Goal: Information Seeking & Learning: Learn about a topic

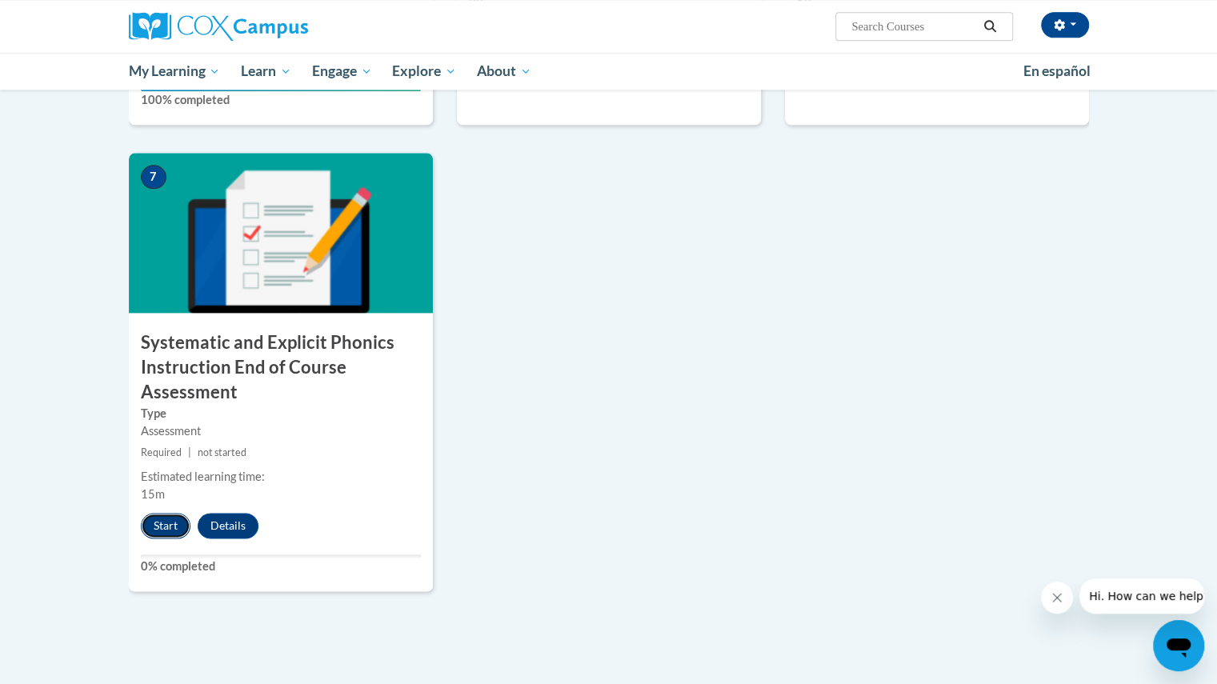
drag, startPoint x: 728, startPoint y: 378, endPoint x: 146, endPoint y: 523, distance: 600.3
click at [146, 523] on button "Start" at bounding box center [166, 526] width 50 height 26
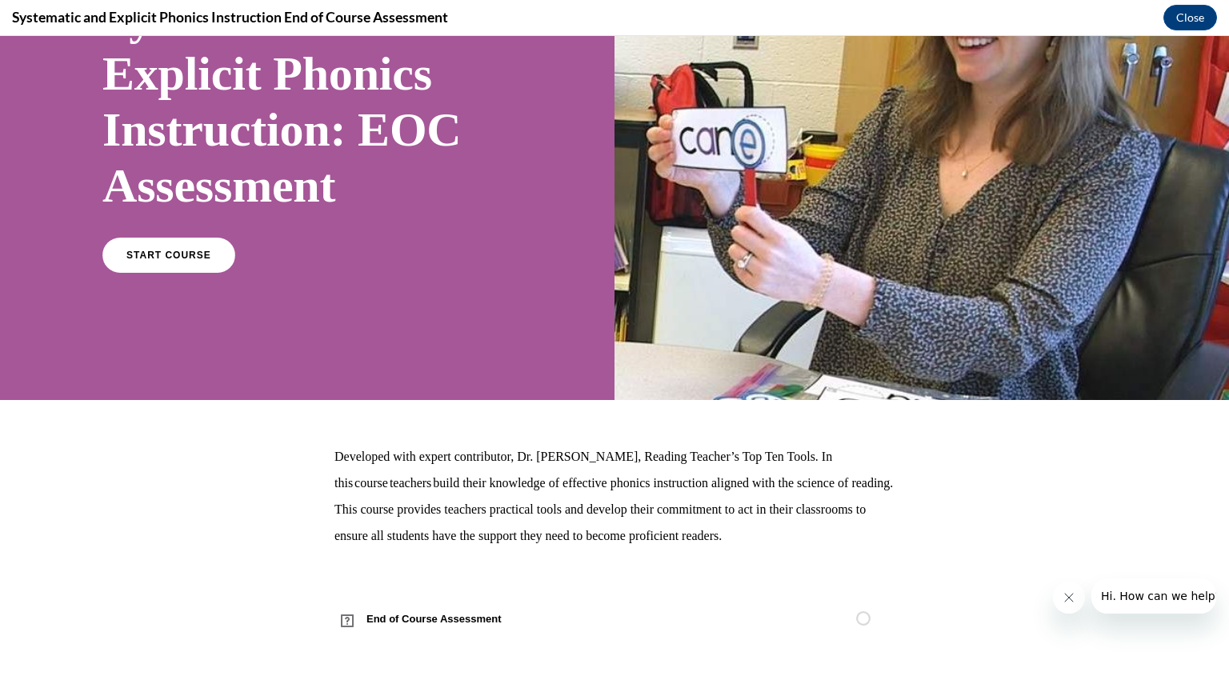
scroll to position [176, 0]
click at [144, 266] on link "START COURSE" at bounding box center [168, 255] width 139 height 37
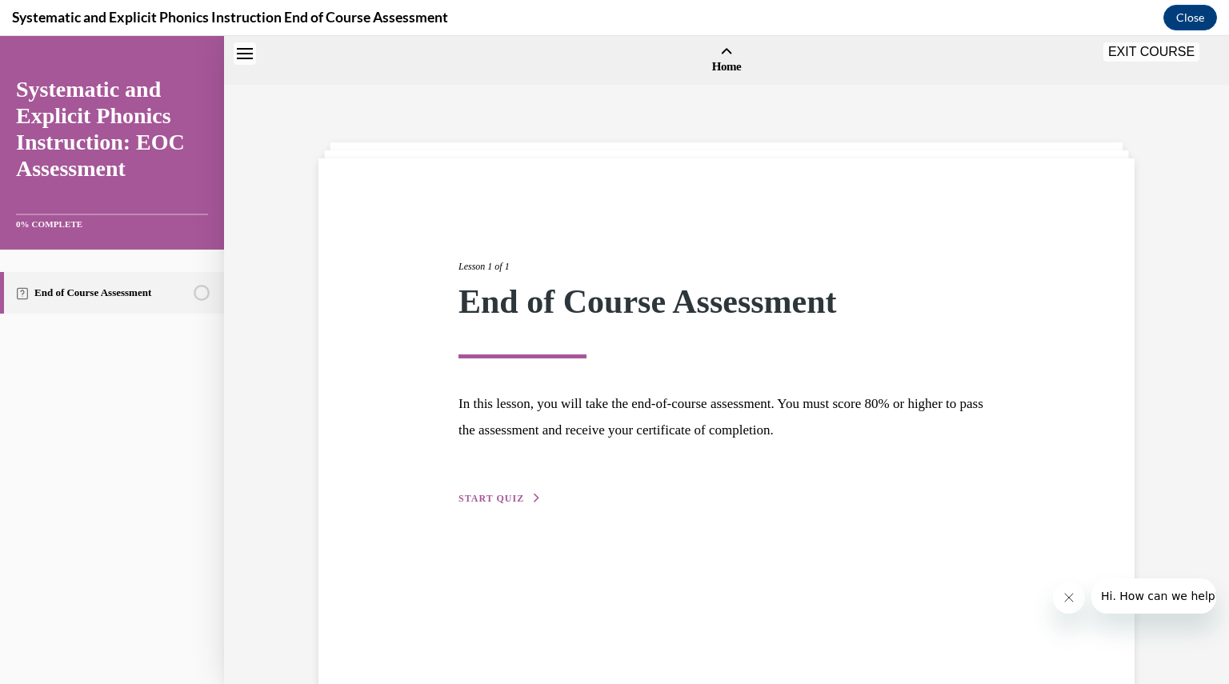
scroll to position [50, 0]
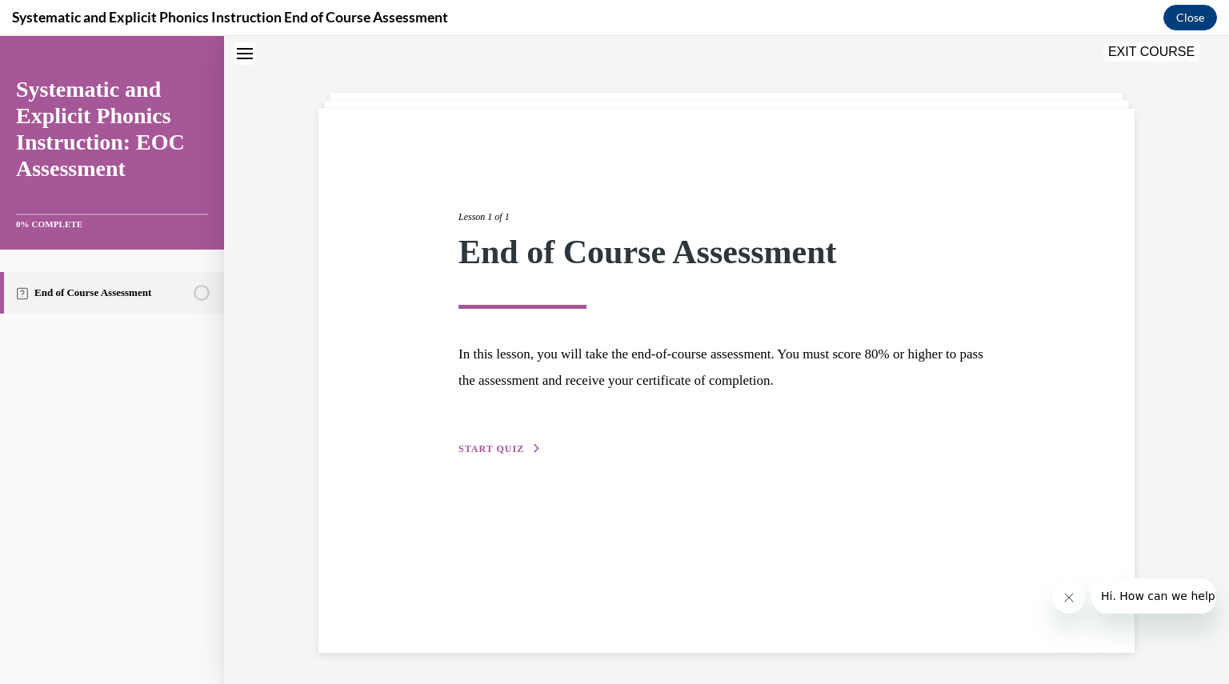
click at [467, 450] on span "START QUIZ" at bounding box center [491, 448] width 66 height 11
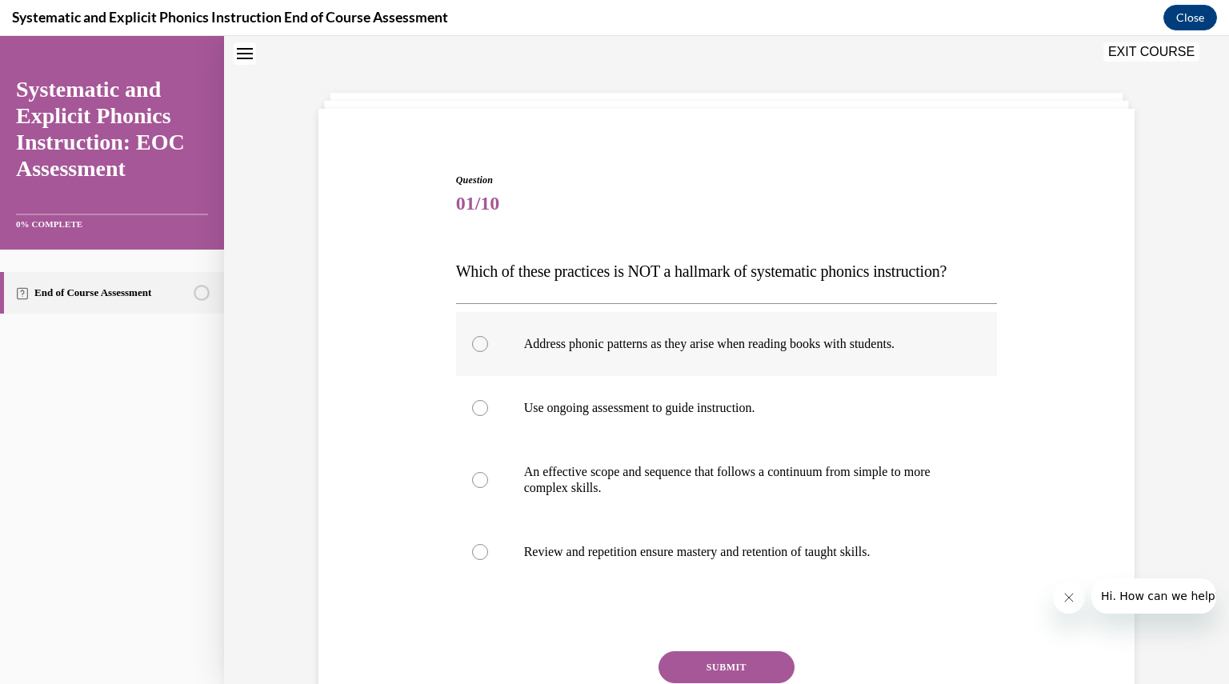
click at [791, 361] on div at bounding box center [727, 344] width 542 height 64
click at [736, 660] on button "SUBMIT" at bounding box center [727, 667] width 136 height 32
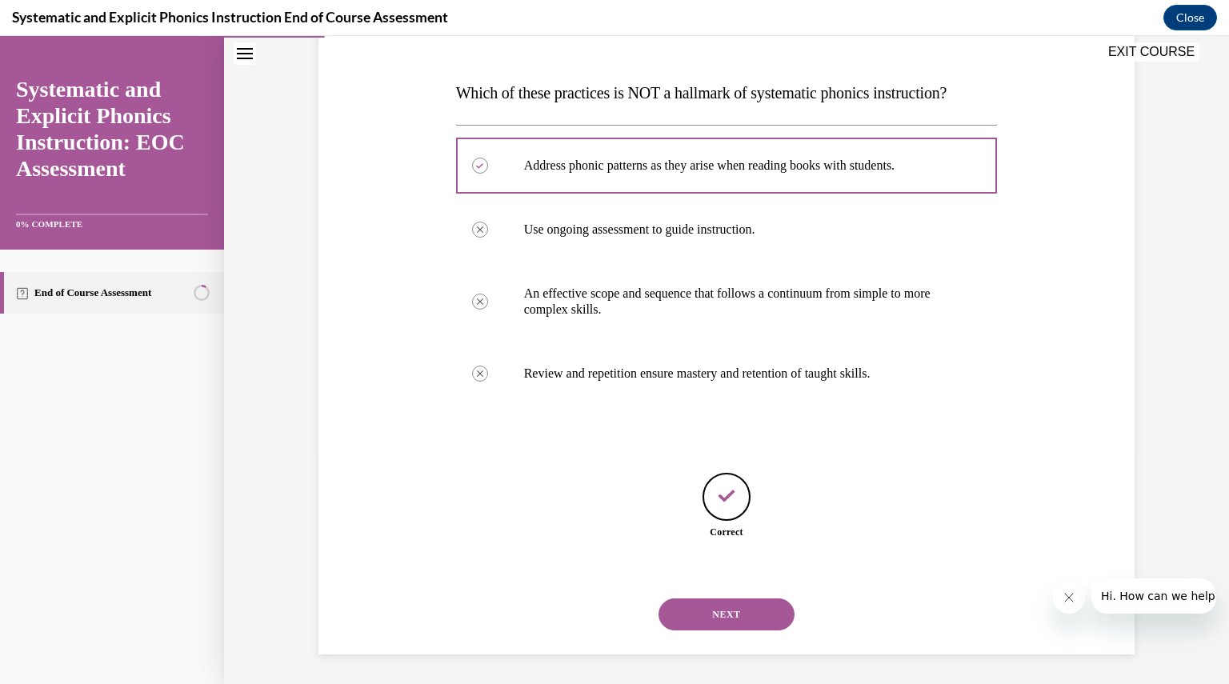
scroll to position [230, 0]
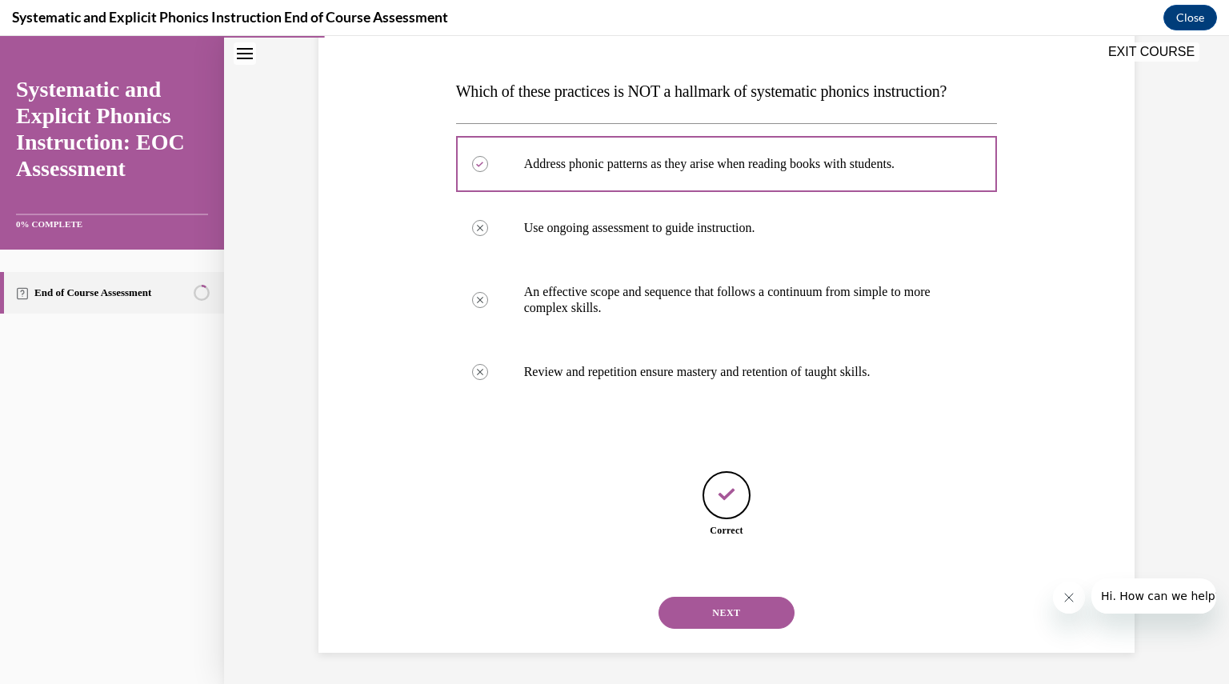
click at [720, 606] on button "NEXT" at bounding box center [727, 613] width 136 height 32
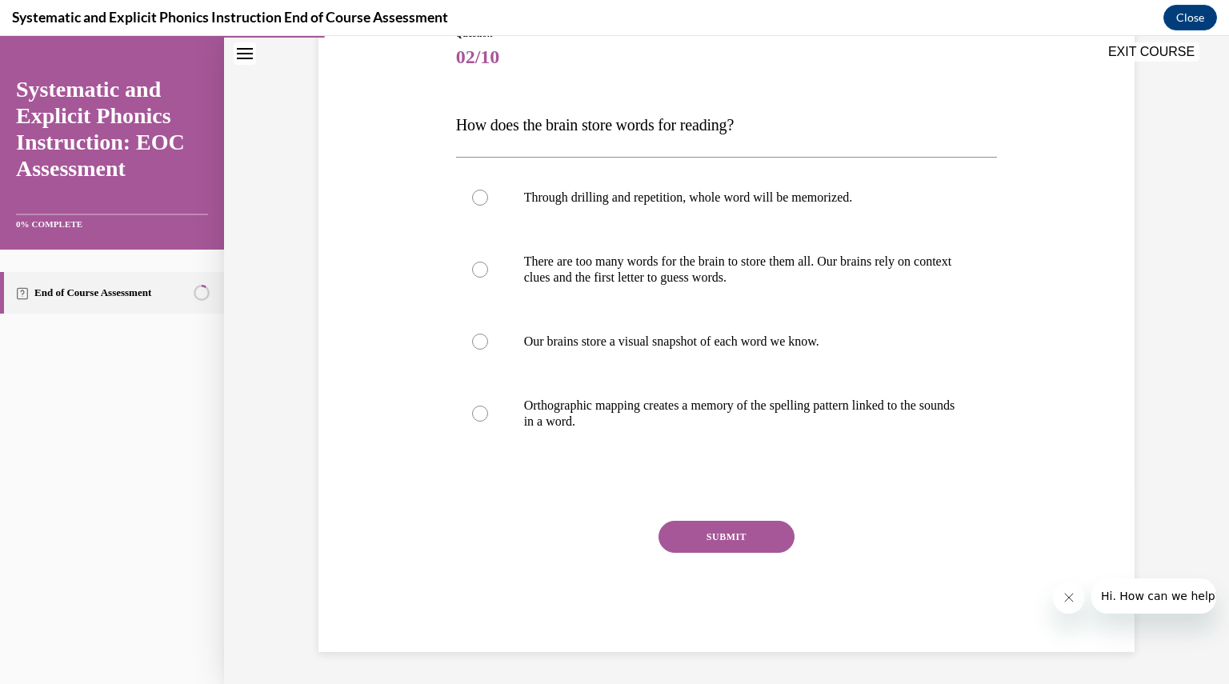
scroll to position [178, 0]
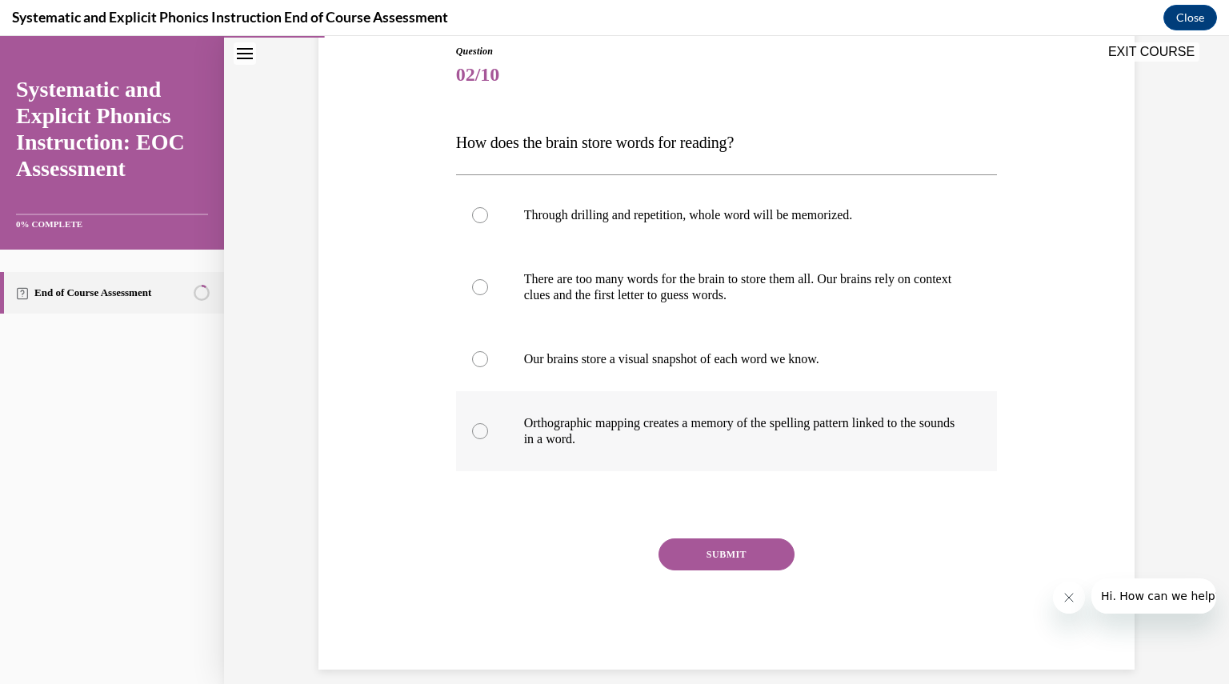
click at [684, 422] on p "Orthographic mapping creates a memory of the spelling pattern linked to the sou…" at bounding box center [741, 431] width 434 height 32
click at [711, 545] on button "SUBMIT" at bounding box center [727, 555] width 136 height 32
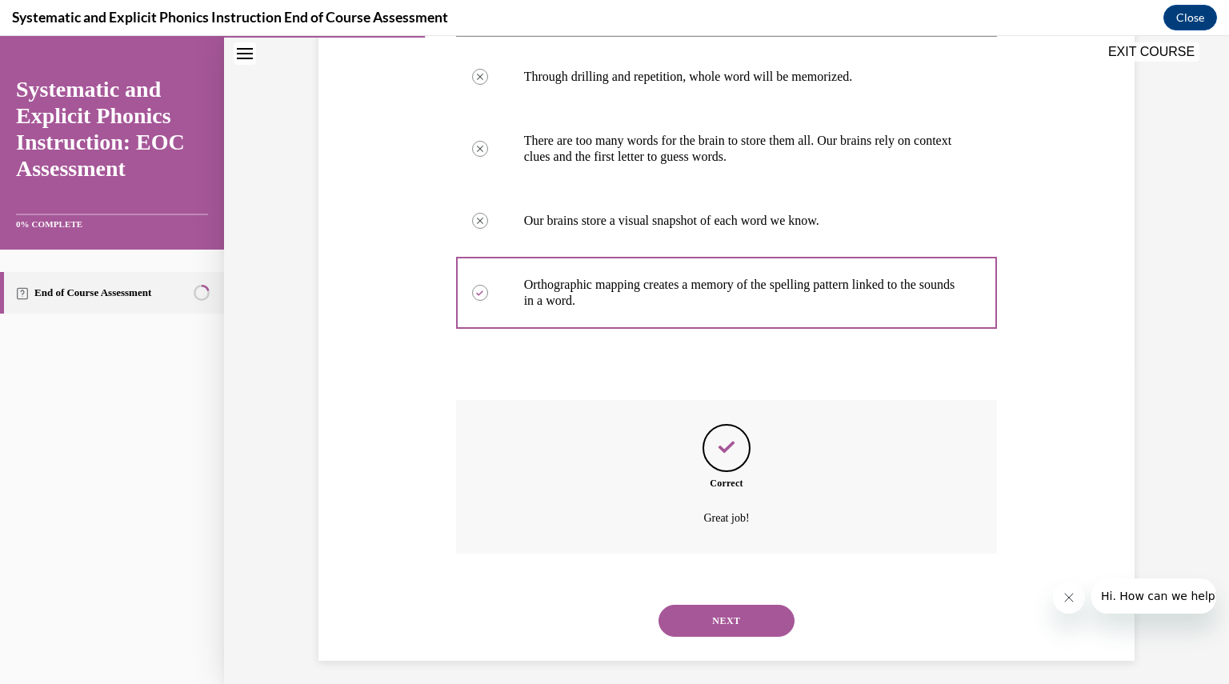
scroll to position [325, 0]
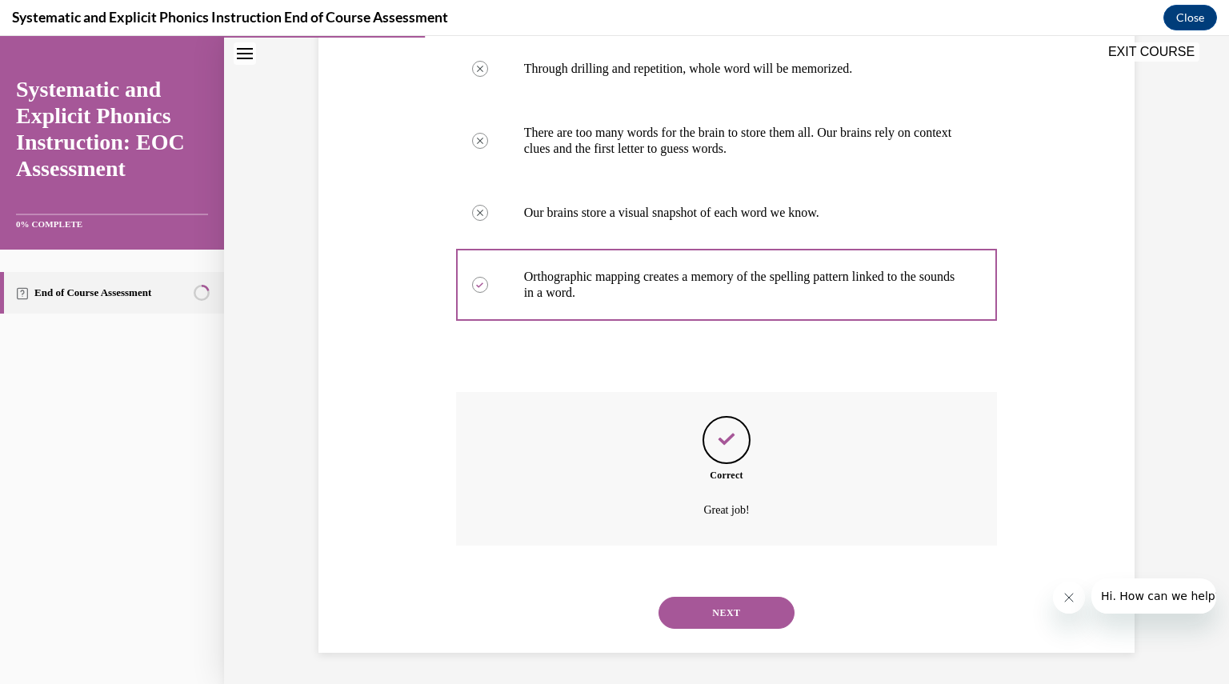
click at [699, 609] on button "NEXT" at bounding box center [727, 613] width 136 height 32
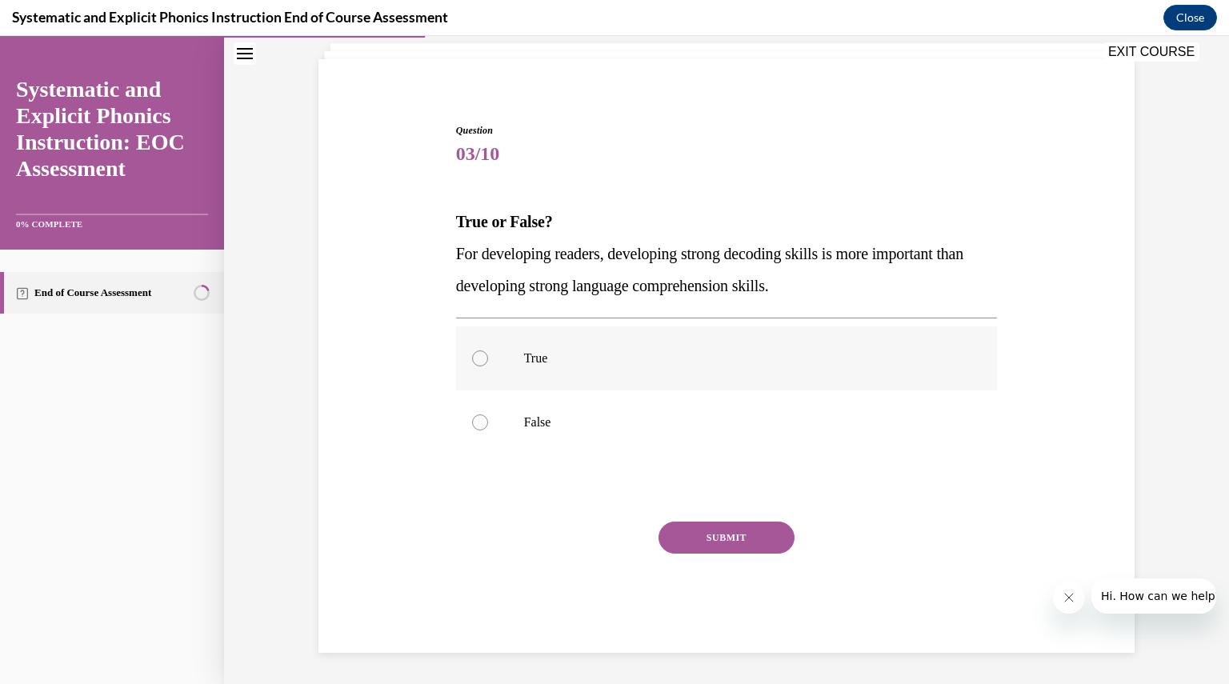
click at [657, 372] on div at bounding box center [727, 358] width 542 height 64
click at [679, 524] on button "SUBMIT" at bounding box center [727, 538] width 136 height 32
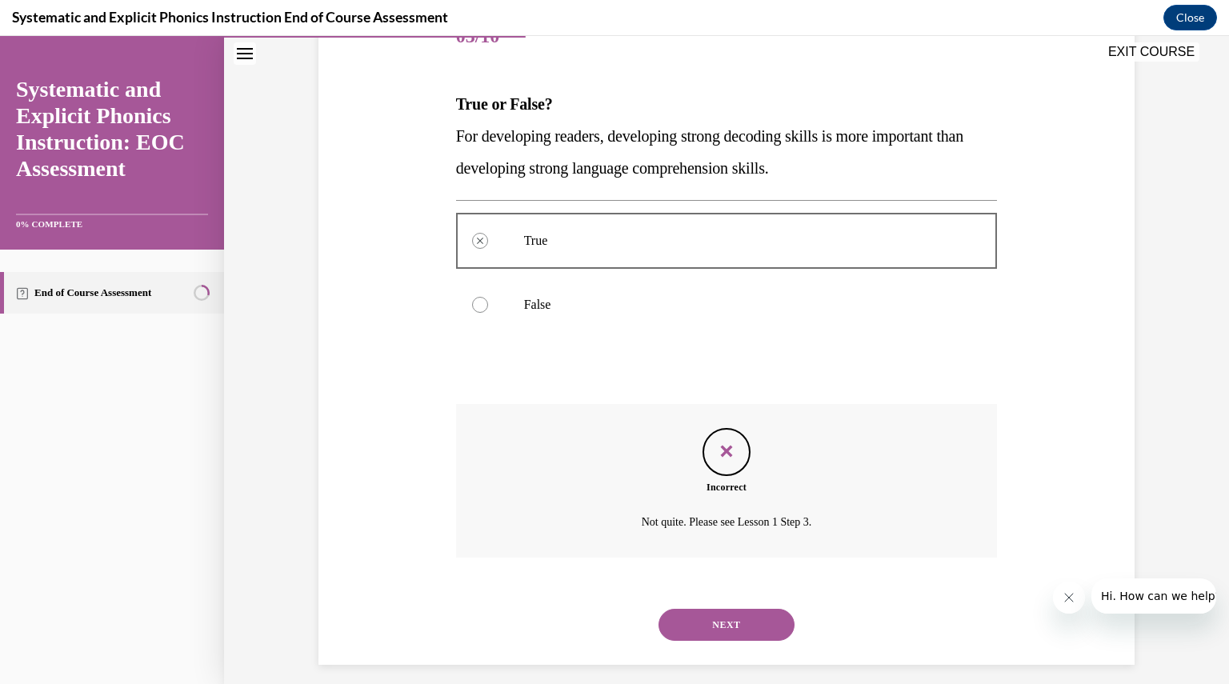
scroll to position [229, 0]
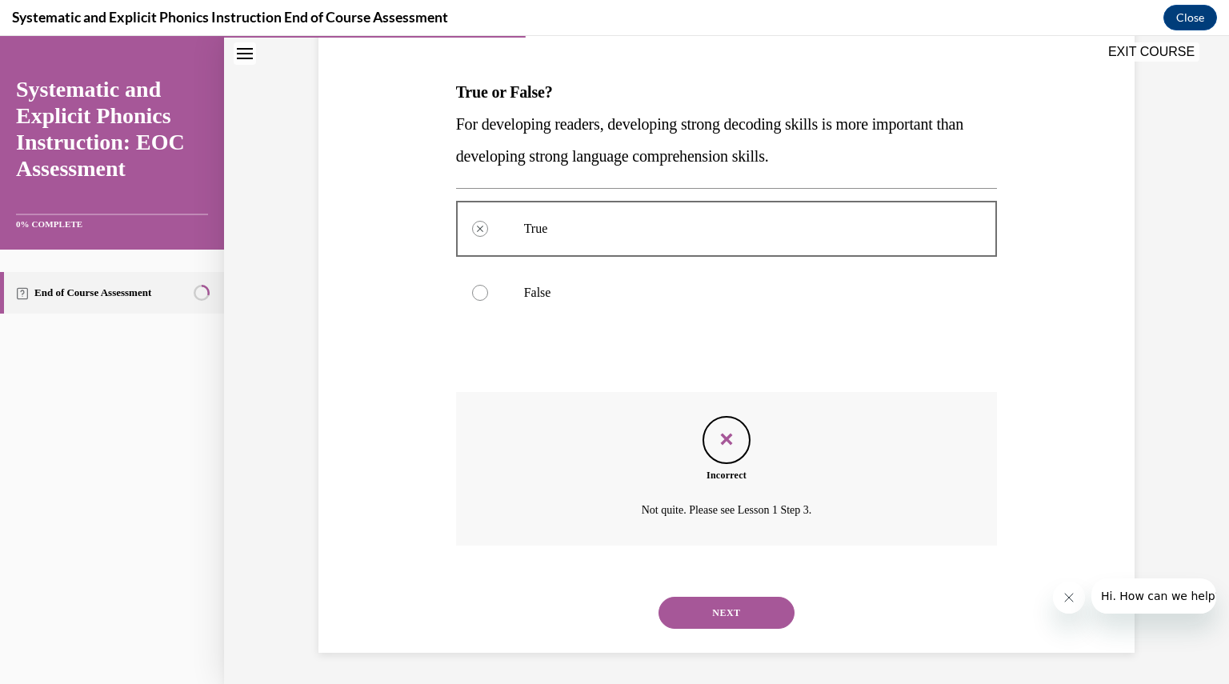
click at [706, 614] on button "NEXT" at bounding box center [727, 613] width 136 height 32
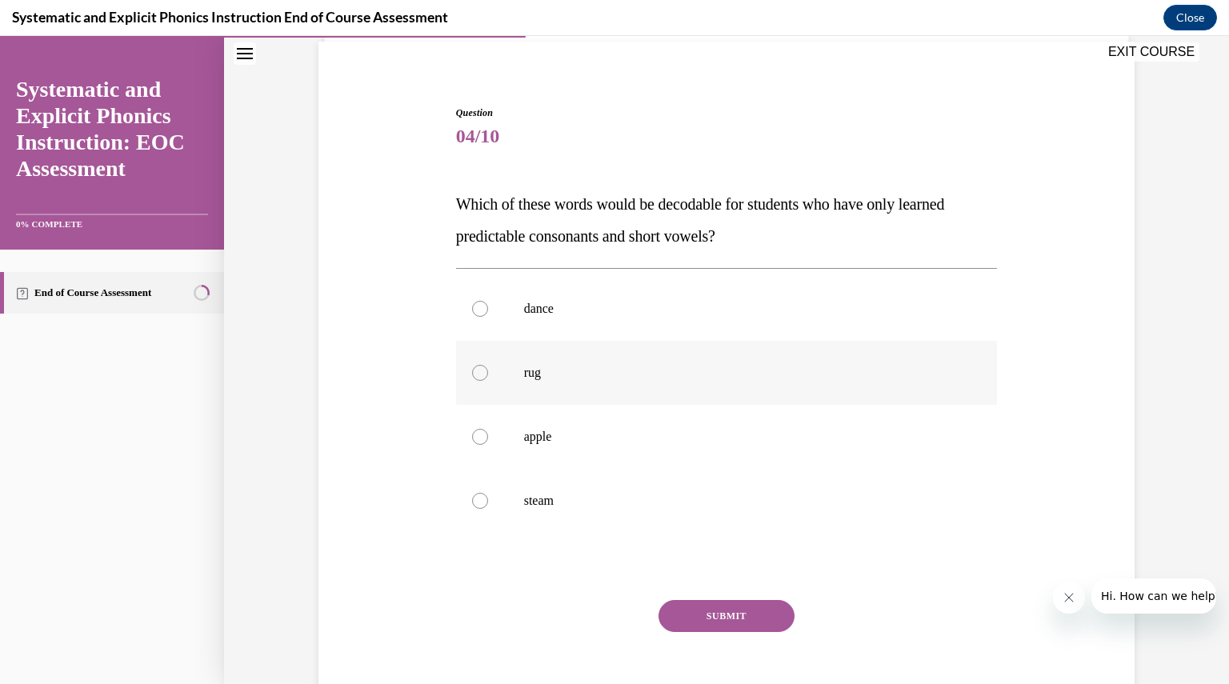
scroll to position [118, 0]
click at [603, 378] on p "rug" at bounding box center [741, 371] width 434 height 16
click at [683, 605] on button "SUBMIT" at bounding box center [727, 615] width 136 height 32
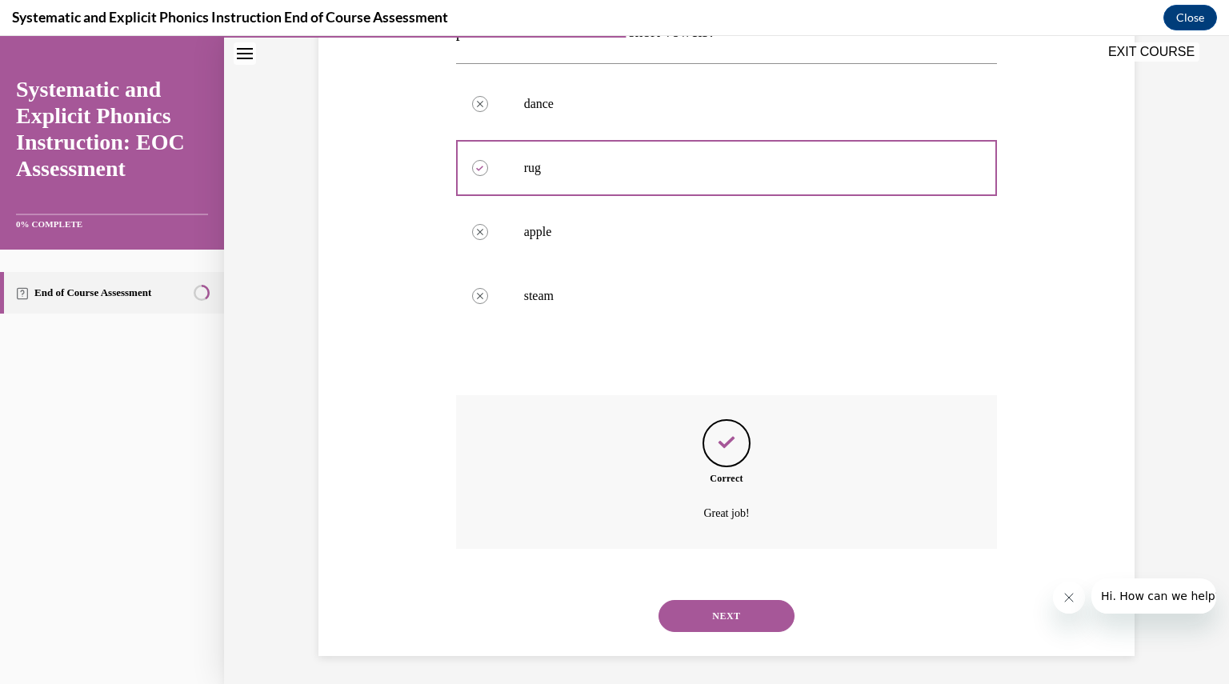
scroll to position [325, 0]
click at [695, 605] on button "NEXT" at bounding box center [727, 613] width 136 height 32
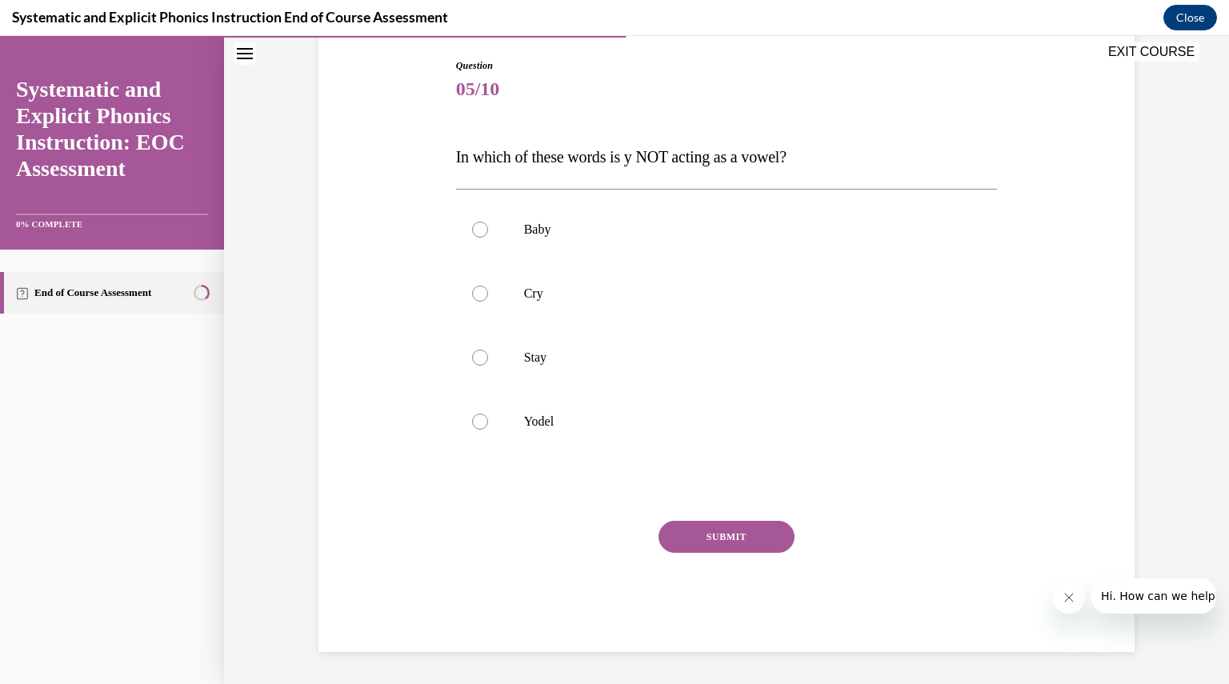
scroll to position [163, 0]
click at [524, 422] on p "Yodel" at bounding box center [741, 422] width 434 height 16
click at [715, 547] on button "SUBMIT" at bounding box center [727, 538] width 136 height 32
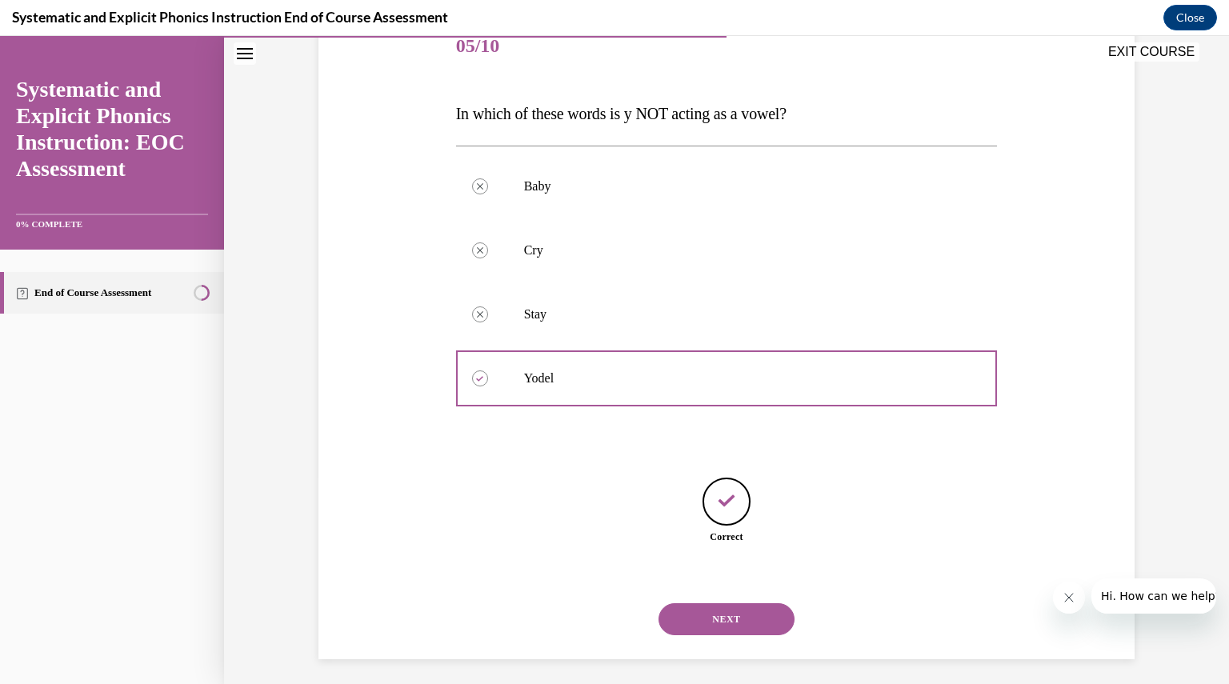
scroll to position [214, 0]
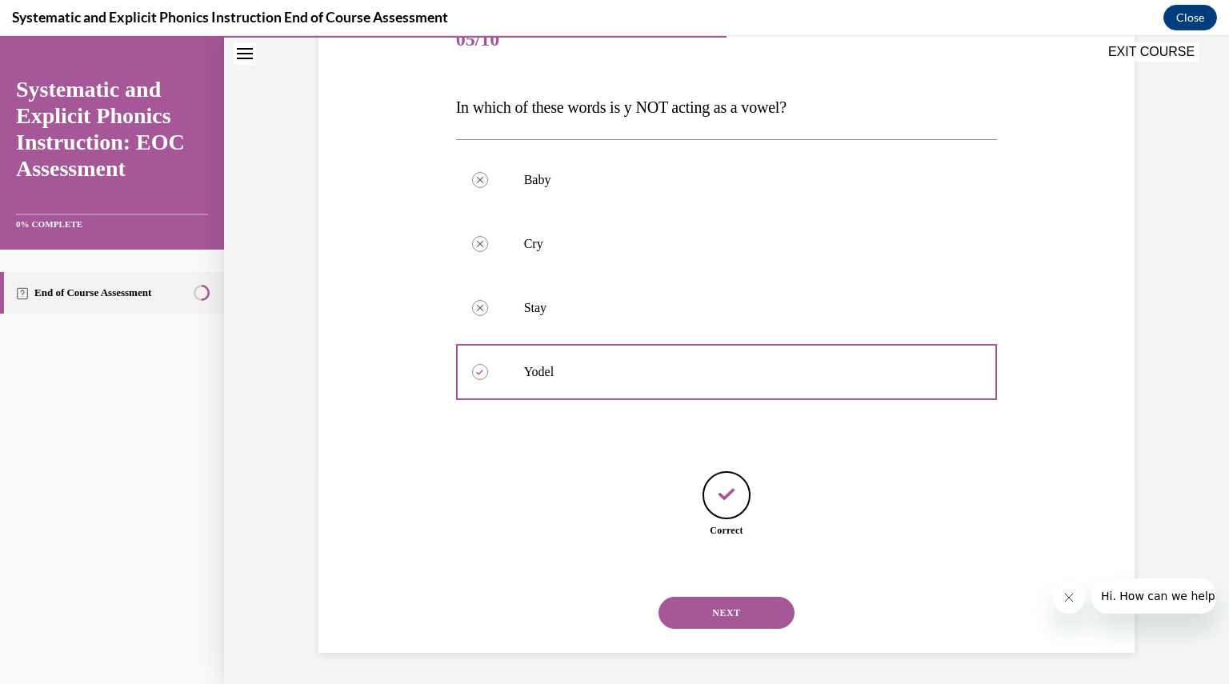
click at [708, 605] on button "NEXT" at bounding box center [727, 613] width 136 height 32
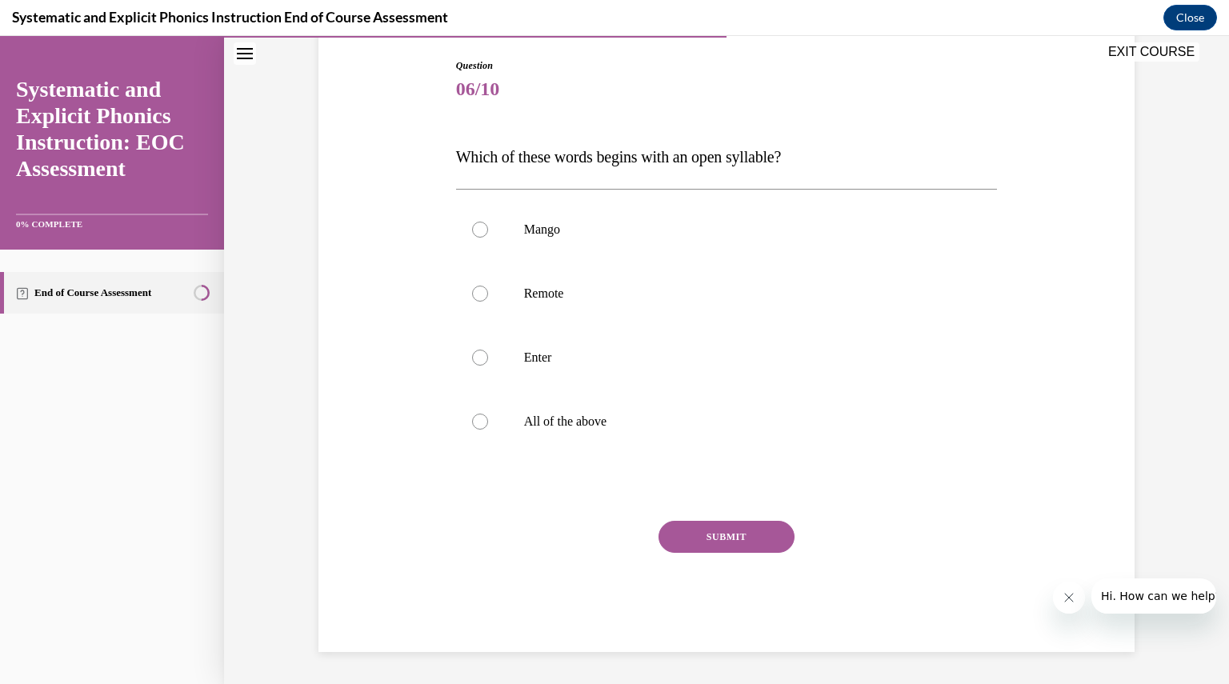
scroll to position [163, 0]
click at [524, 302] on p "Remote" at bounding box center [741, 294] width 434 height 16
click at [730, 540] on button "SUBMIT" at bounding box center [727, 538] width 136 height 32
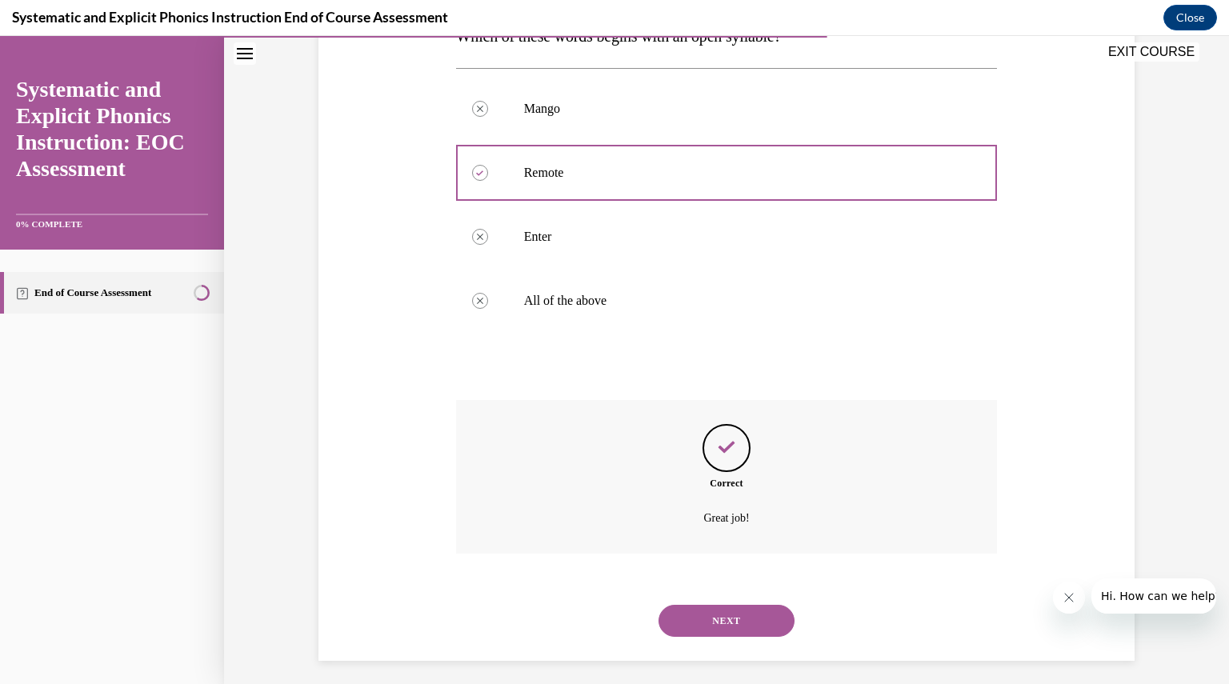
scroll to position [293, 0]
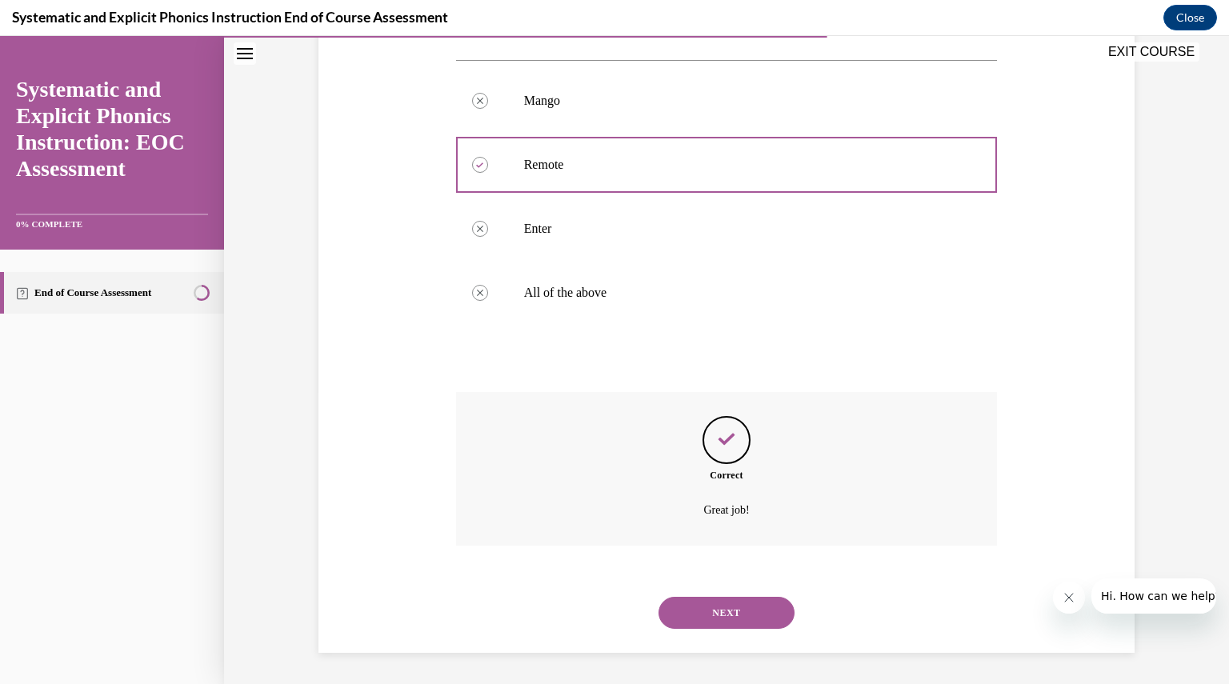
click at [712, 614] on button "NEXT" at bounding box center [727, 613] width 136 height 32
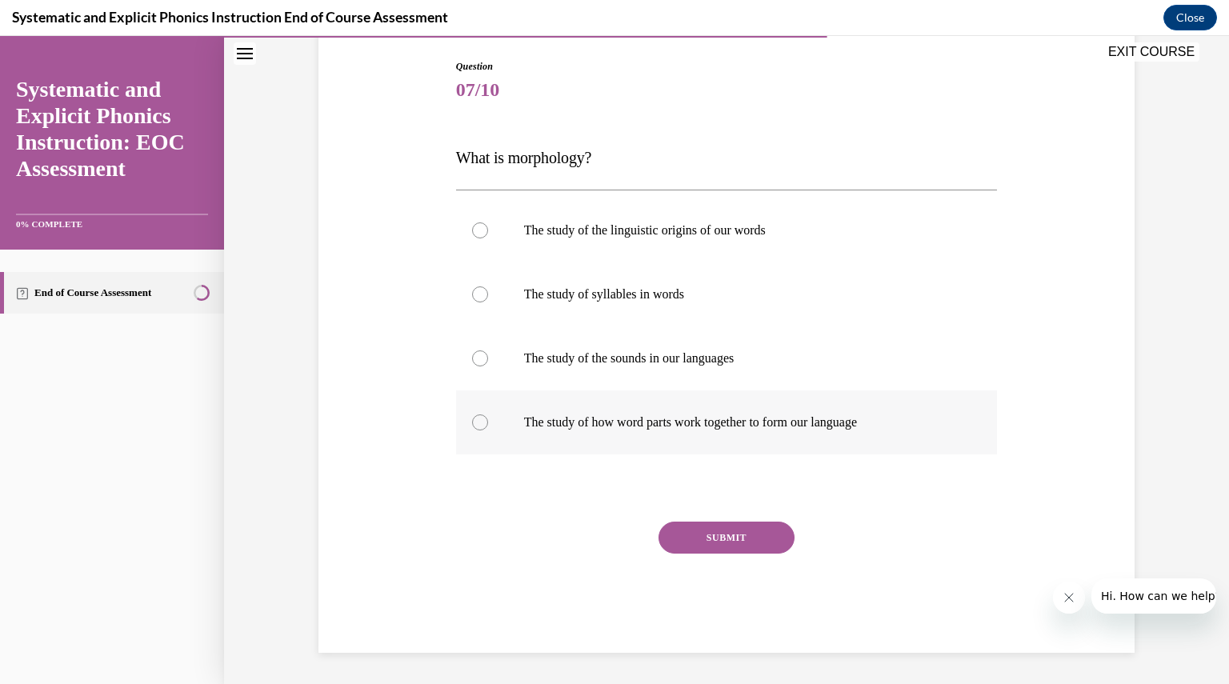
click at [480, 434] on div at bounding box center [727, 422] width 542 height 64
click at [739, 544] on button "SUBMIT" at bounding box center [727, 538] width 136 height 32
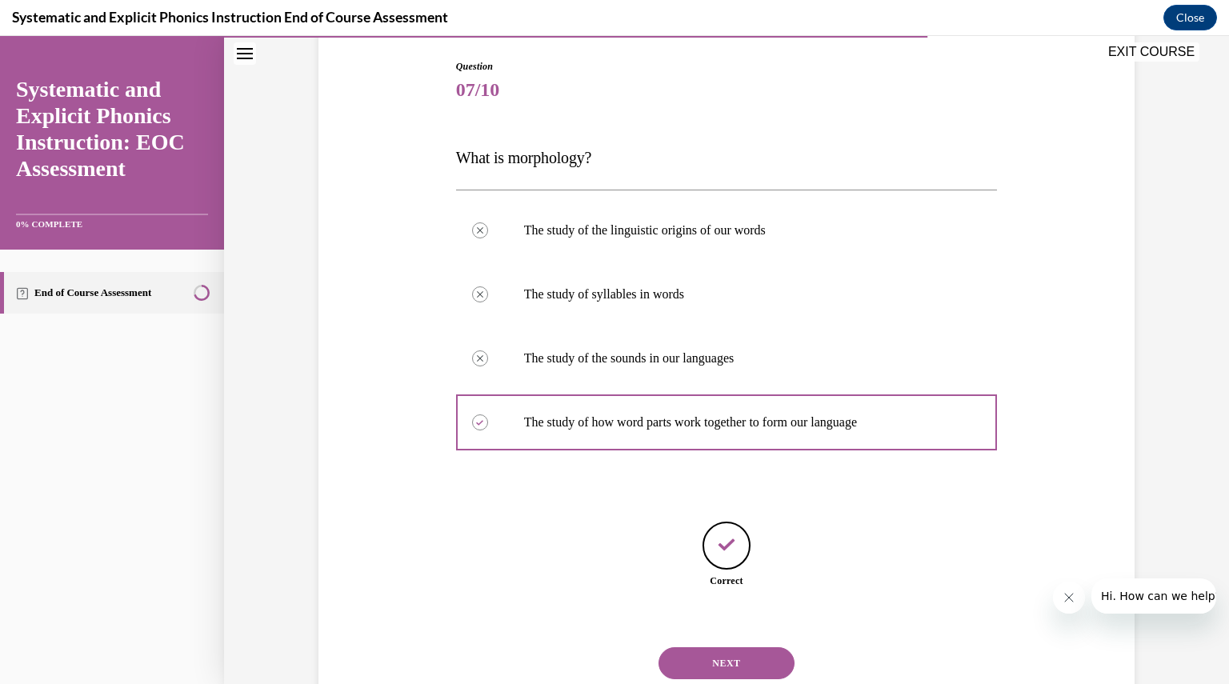
scroll to position [214, 0]
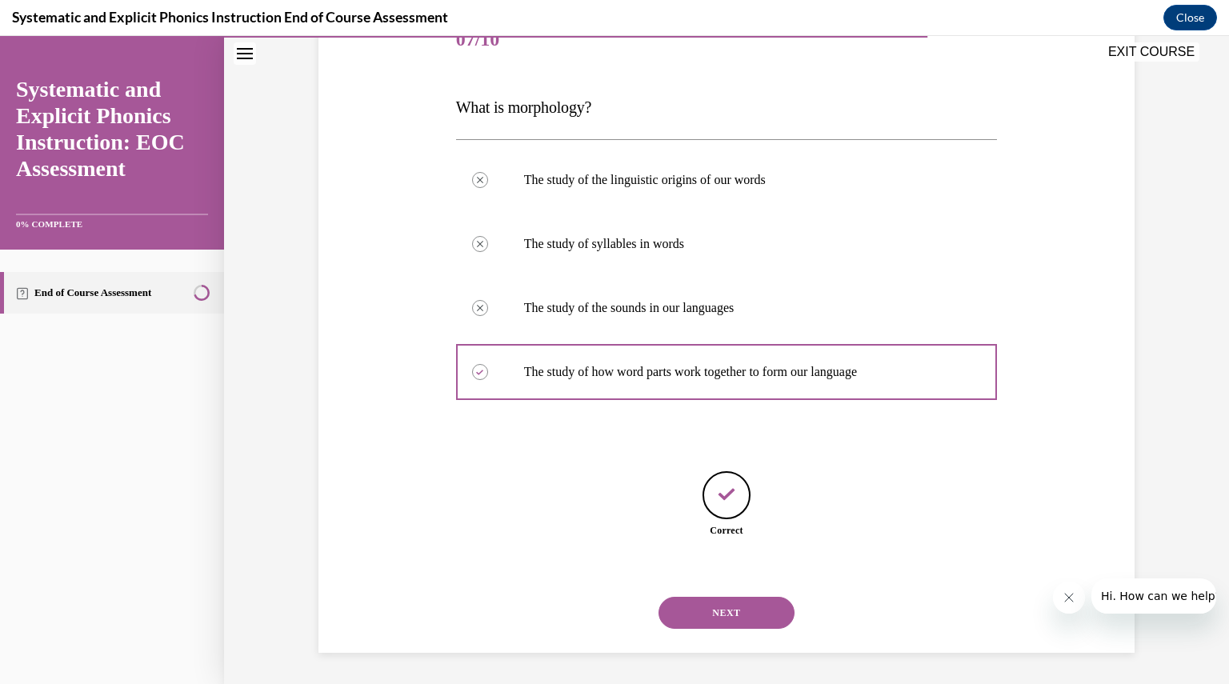
click at [747, 605] on button "NEXT" at bounding box center [727, 613] width 136 height 32
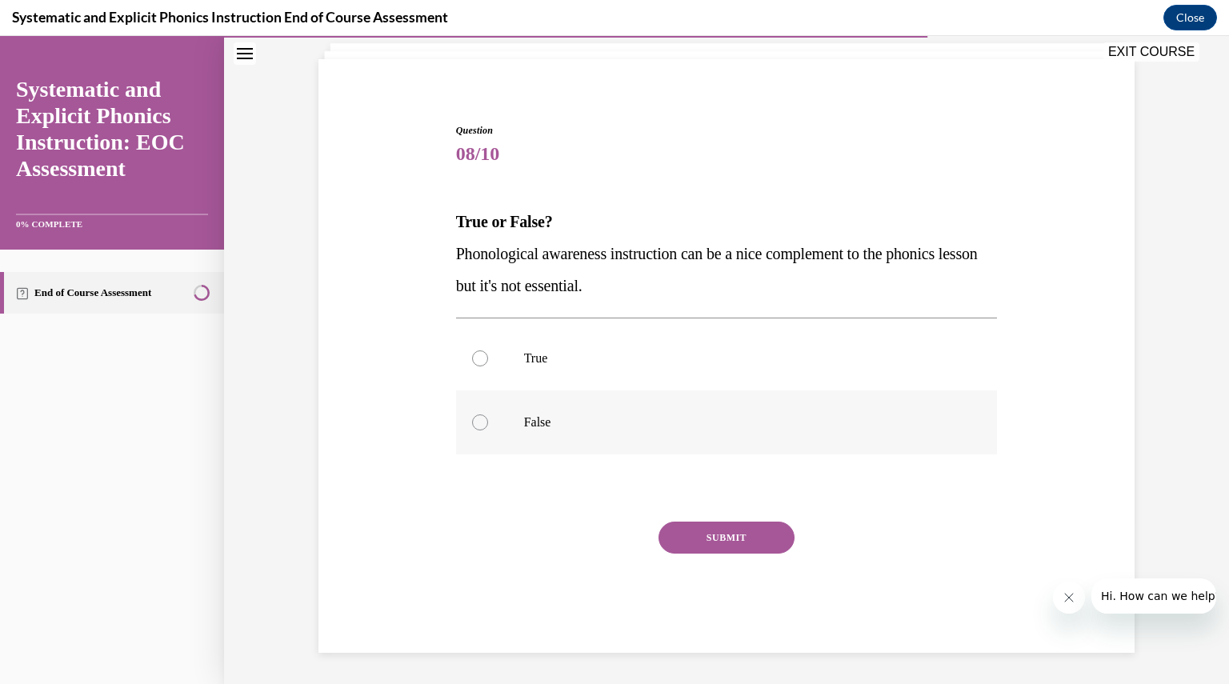
click at [546, 419] on p "False" at bounding box center [741, 422] width 434 height 16
click at [712, 546] on button "SUBMIT" at bounding box center [727, 538] width 136 height 32
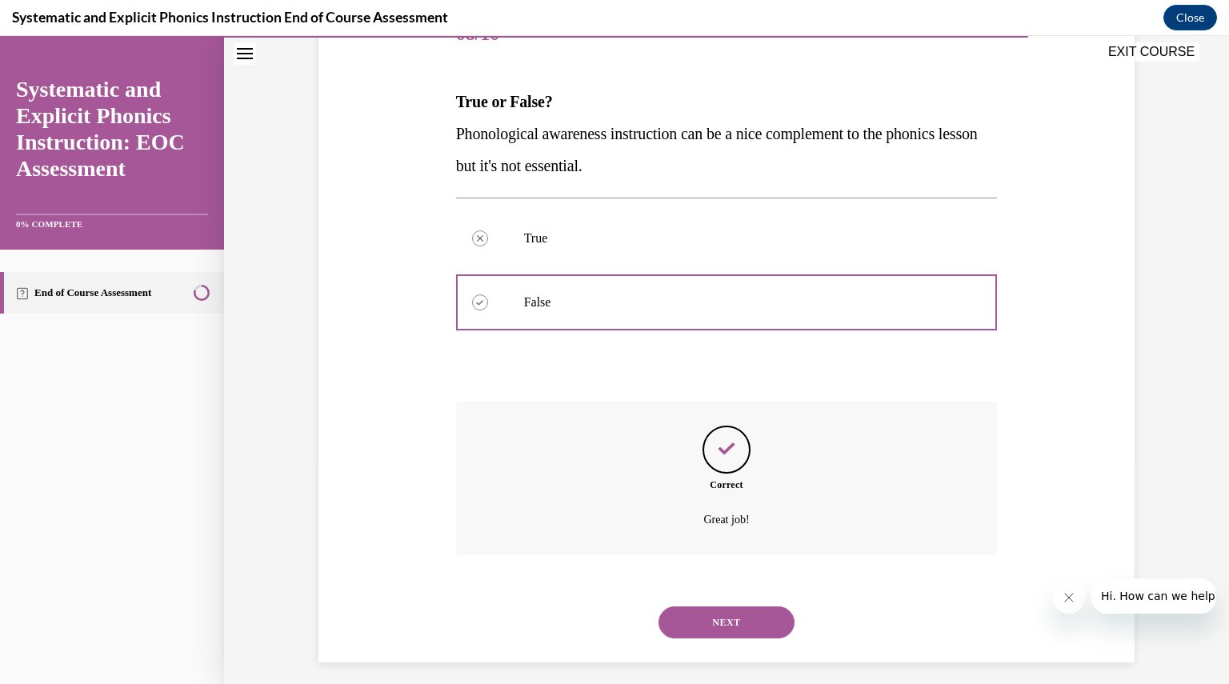
scroll to position [229, 0]
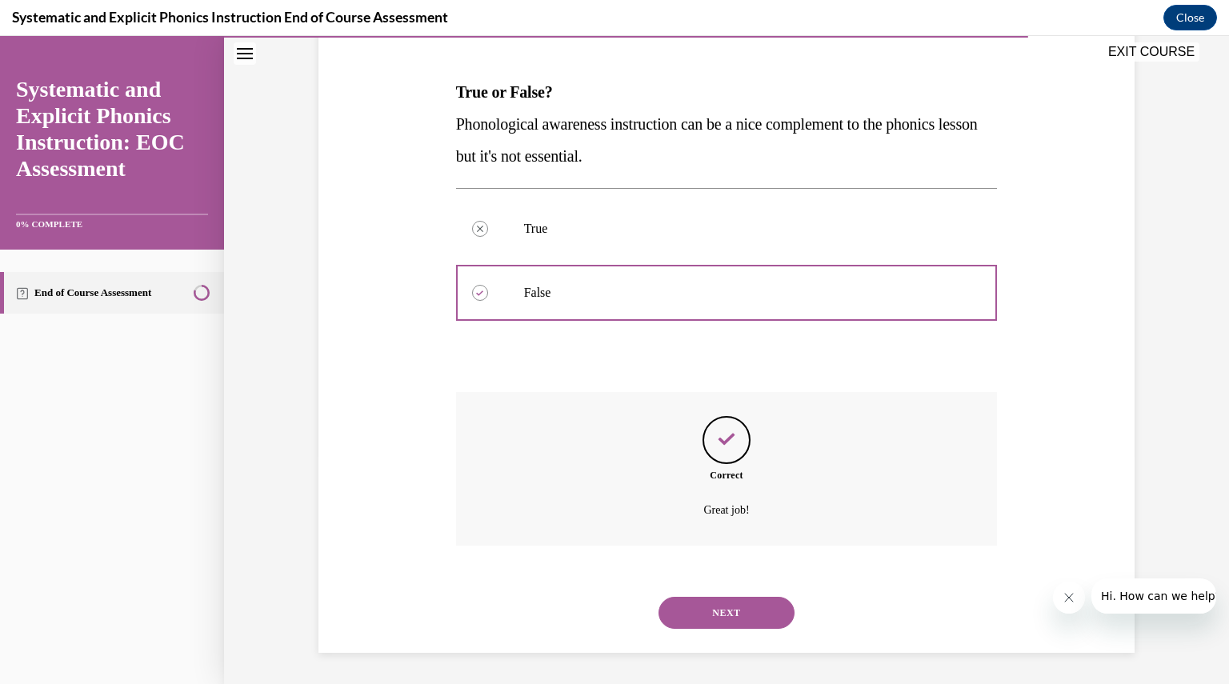
click at [698, 612] on button "NEXT" at bounding box center [727, 613] width 136 height 32
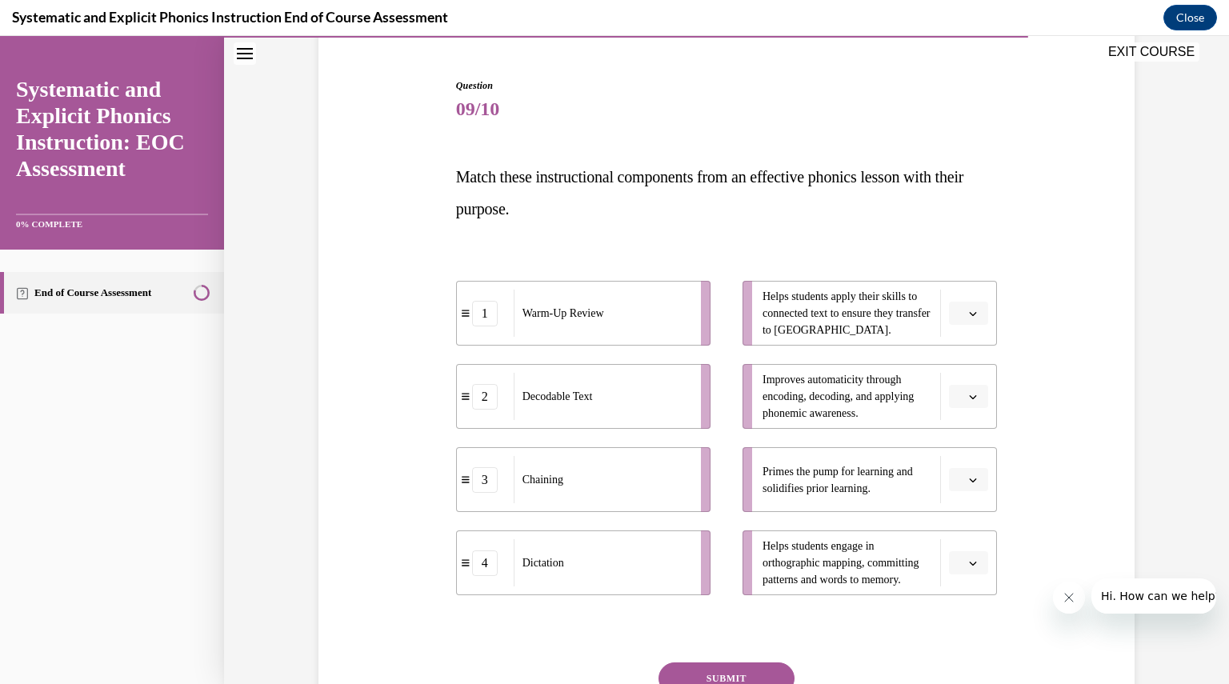
scroll to position [159, 0]
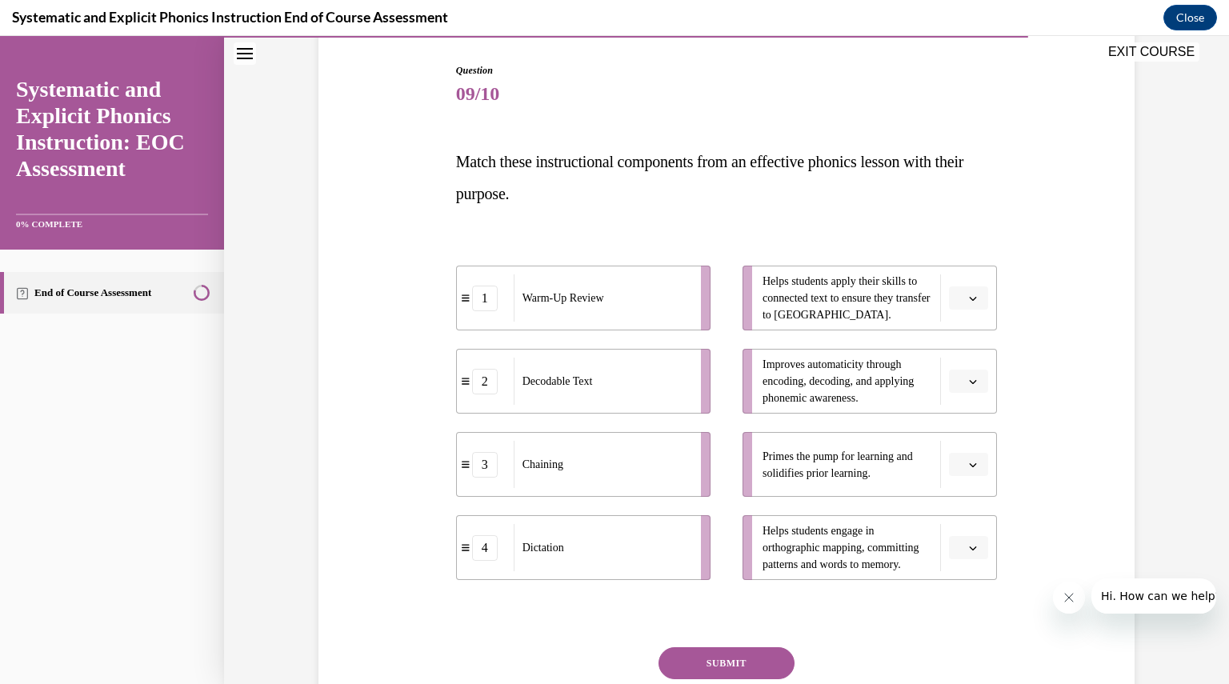
click at [967, 461] on span "button" at bounding box center [972, 464] width 11 height 11
click at [959, 526] on span "1" at bounding box center [957, 532] width 6 height 13
click at [959, 289] on button "button" at bounding box center [968, 298] width 39 height 24
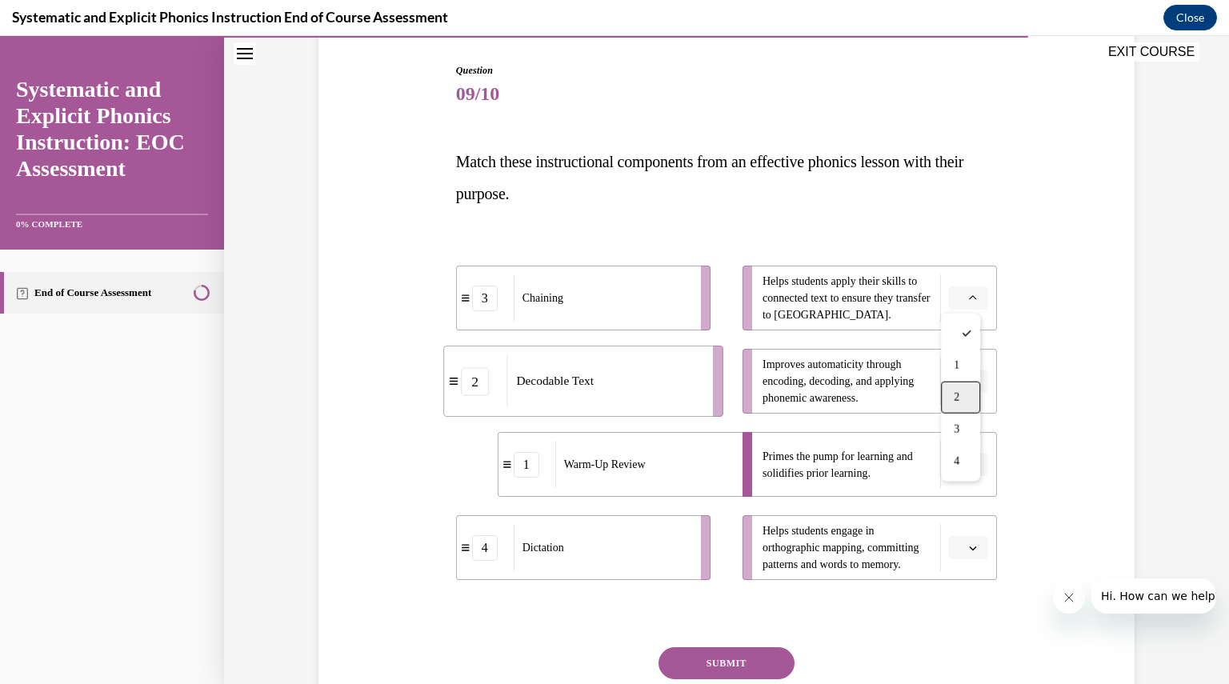
click at [963, 384] on div "2" at bounding box center [960, 398] width 39 height 32
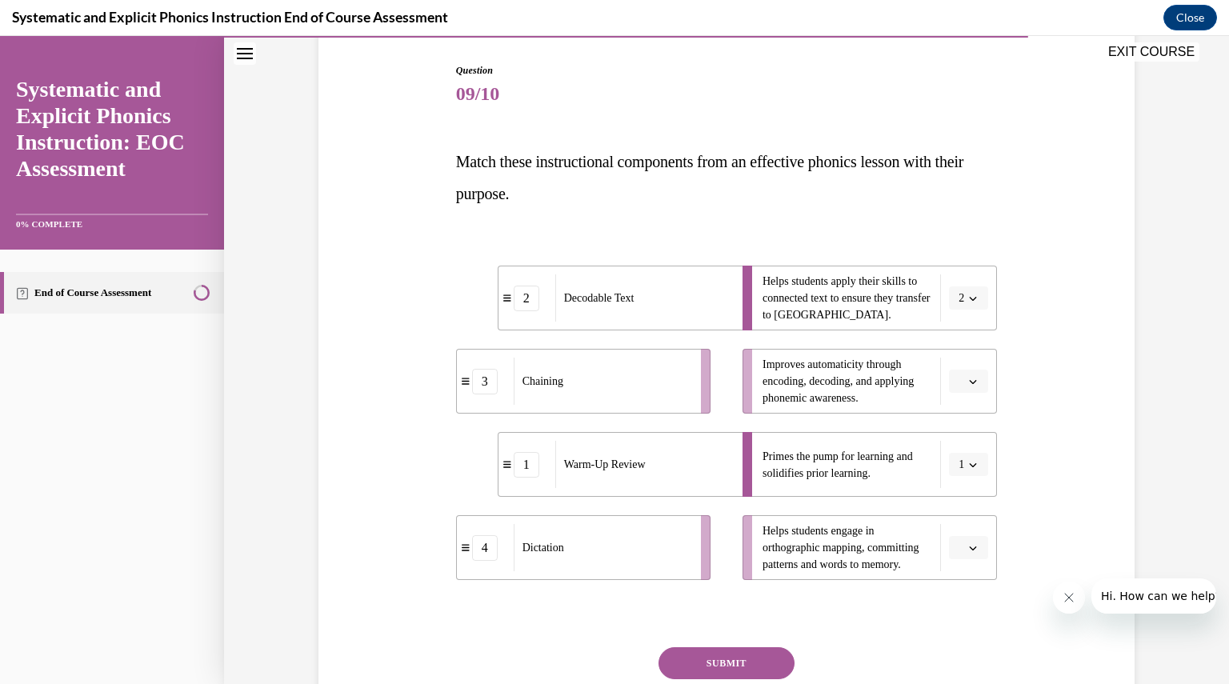
click at [971, 537] on button "button" at bounding box center [968, 548] width 39 height 24
click at [958, 480] on span "3" at bounding box center [957, 480] width 6 height 13
click at [949, 386] on button "button" at bounding box center [968, 382] width 39 height 24
click at [961, 536] on div "4" at bounding box center [960, 545] width 39 height 32
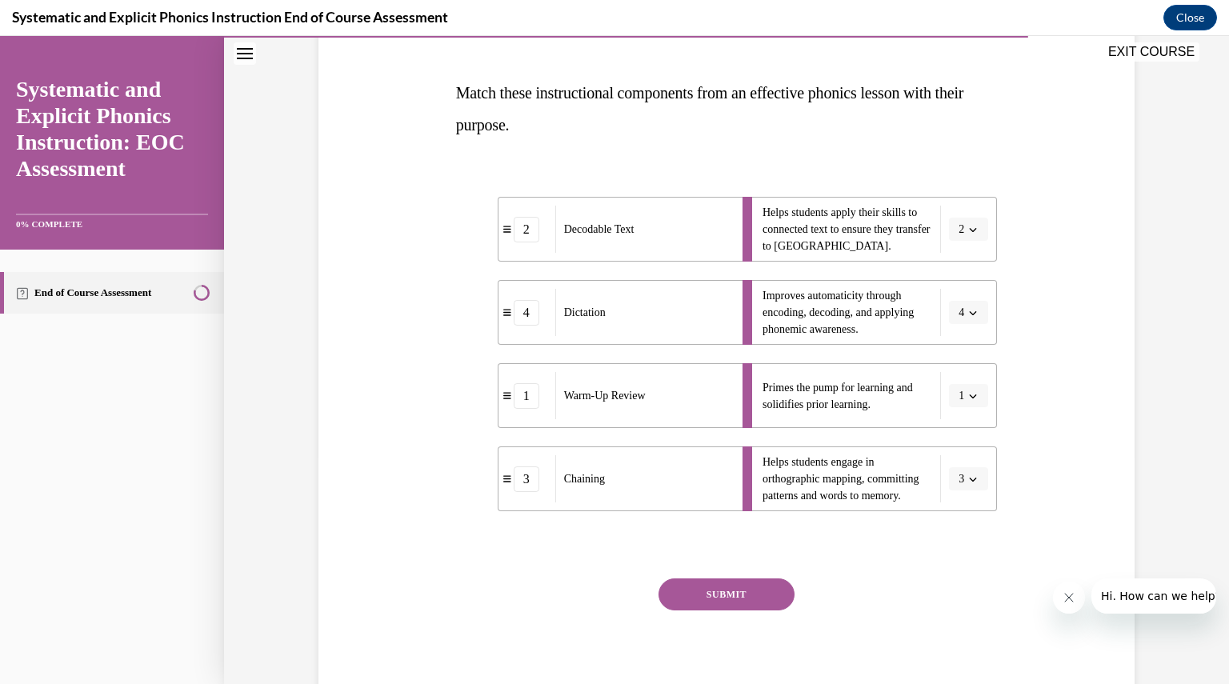
scroll to position [230, 0]
click at [737, 587] on button "SUBMIT" at bounding box center [727, 593] width 136 height 32
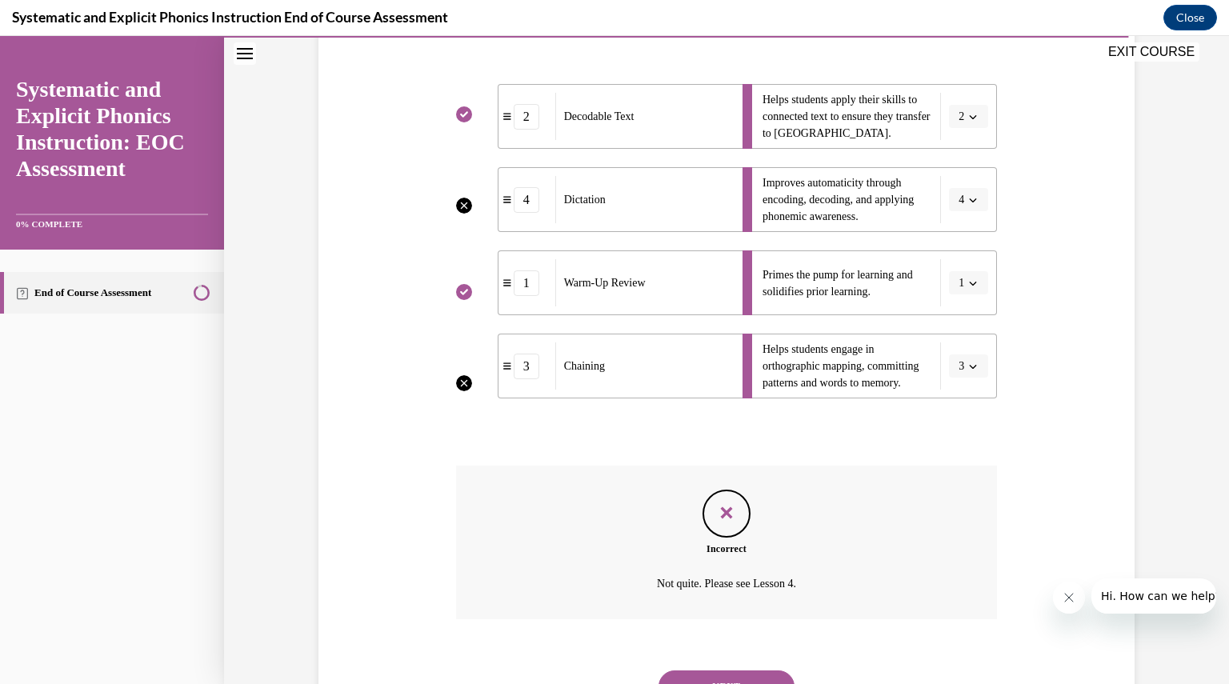
scroll to position [414, 0]
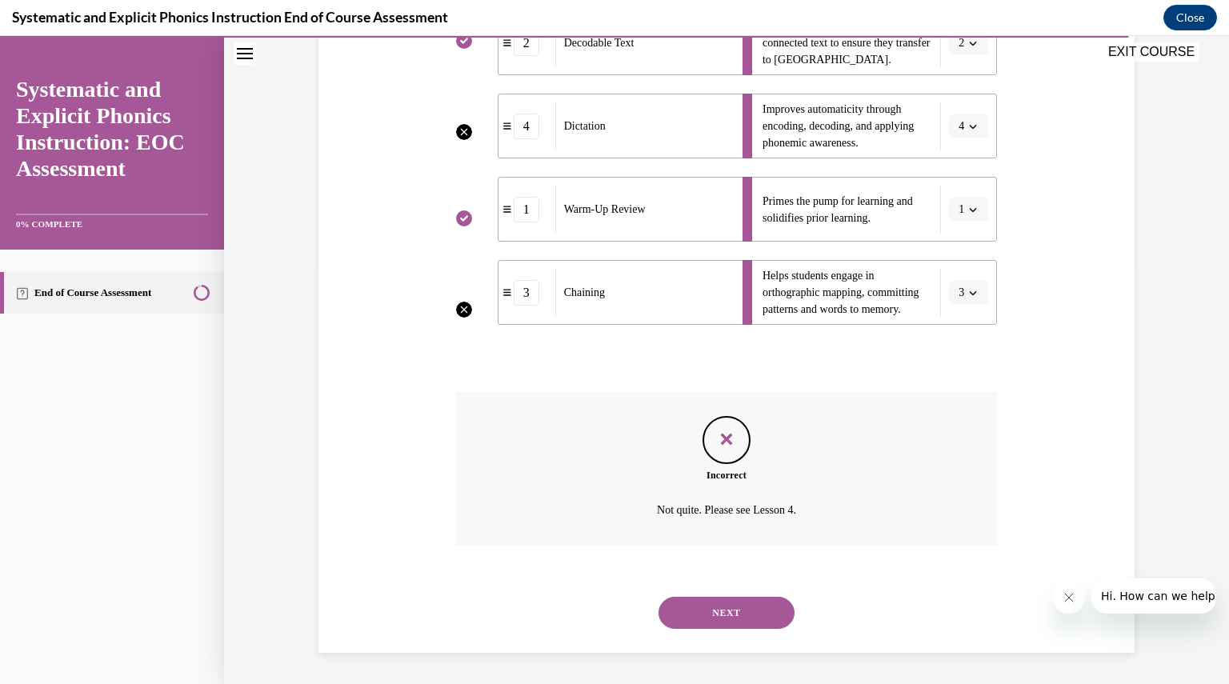
click at [725, 591] on div "NEXT" at bounding box center [727, 613] width 542 height 64
click at [736, 614] on button "NEXT" at bounding box center [727, 613] width 136 height 32
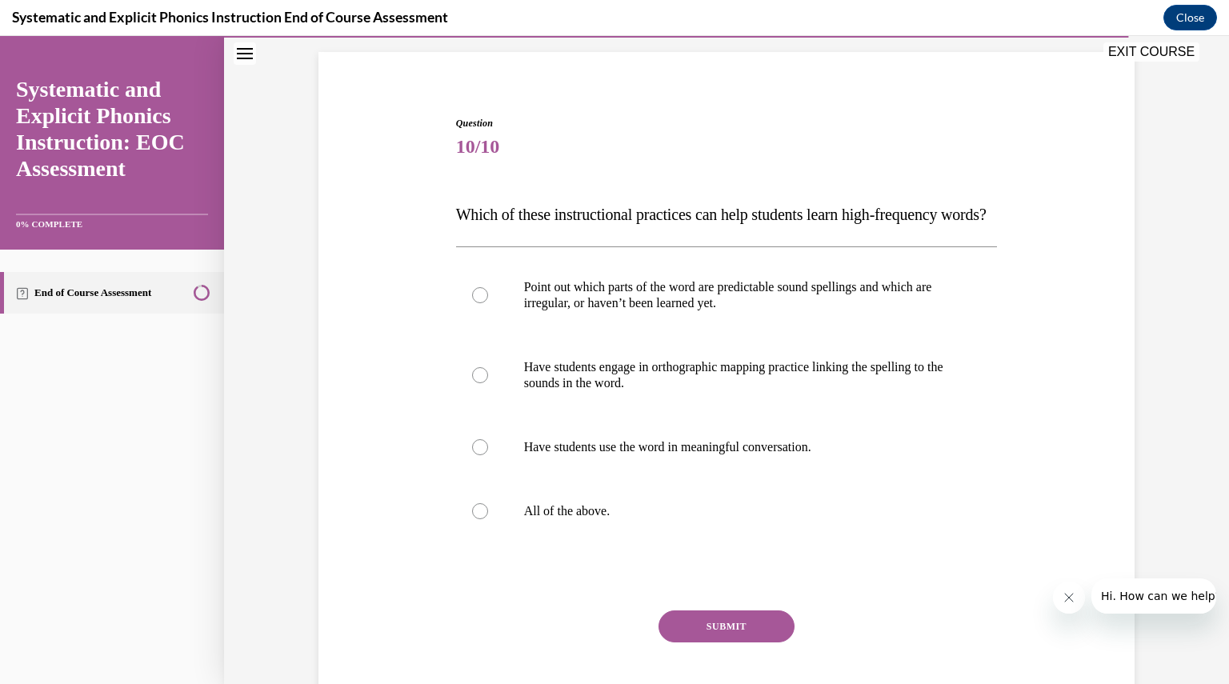
scroll to position [114, 0]
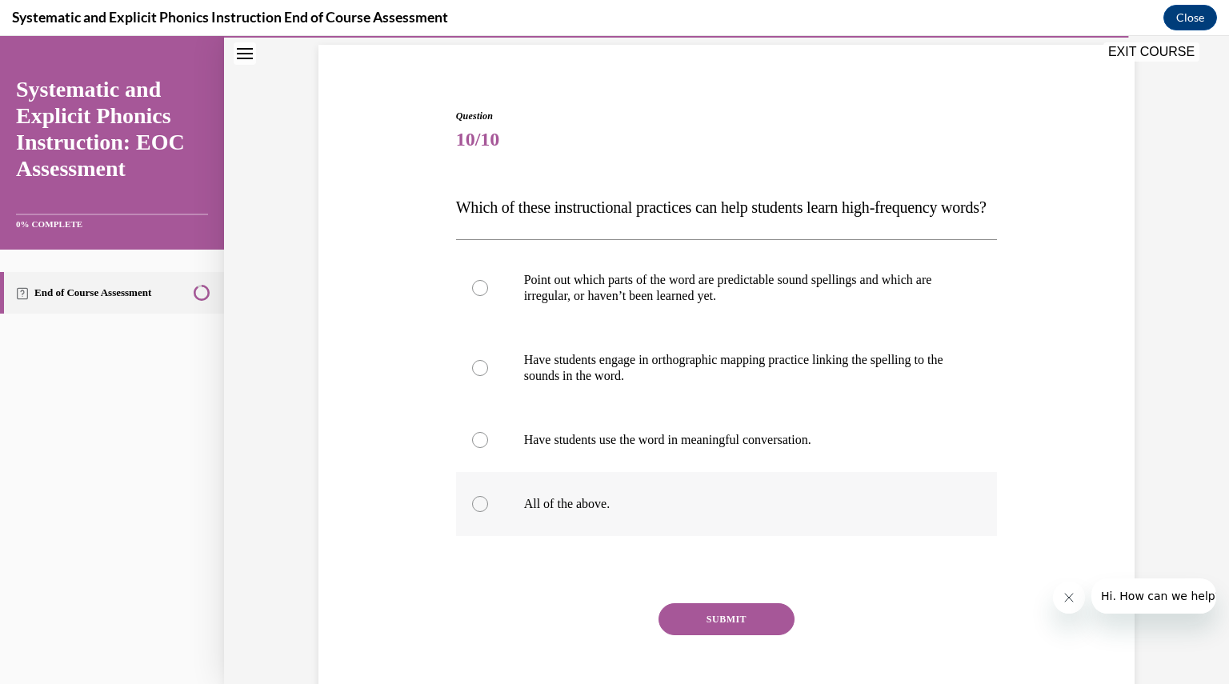
click at [480, 536] on div at bounding box center [727, 504] width 542 height 64
click at [690, 635] on button "SUBMIT" at bounding box center [727, 619] width 136 height 32
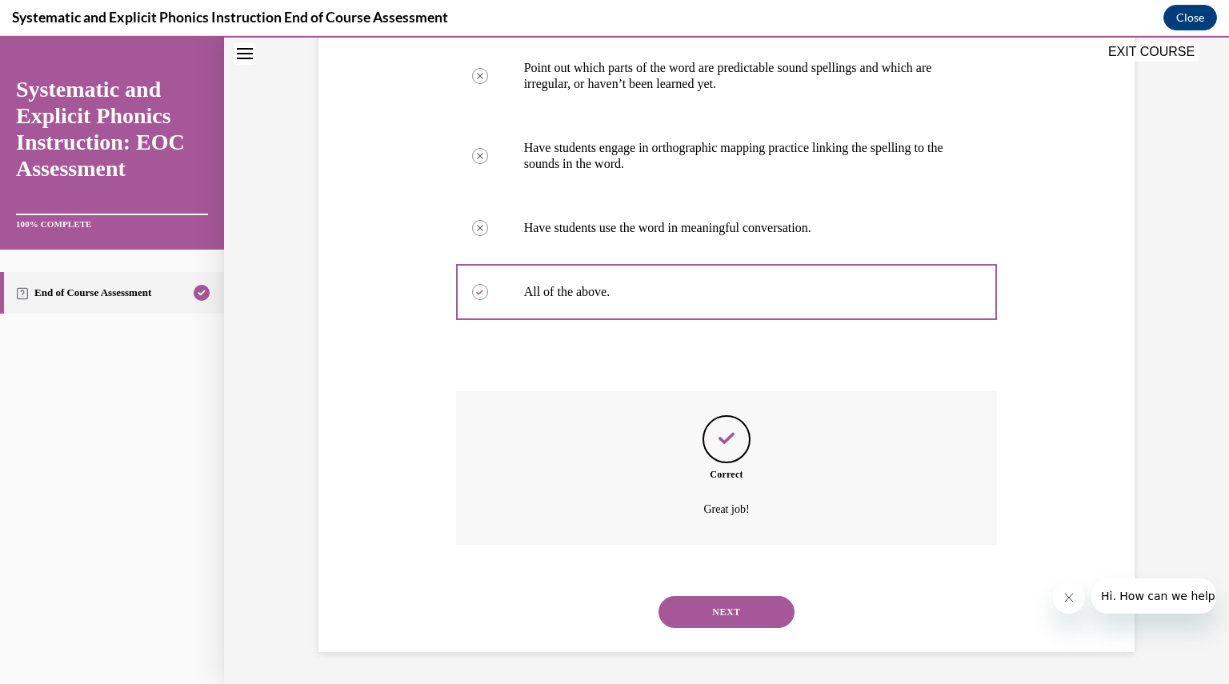
scroll to position [357, 0]
click at [689, 607] on button "NEXT" at bounding box center [727, 612] width 136 height 32
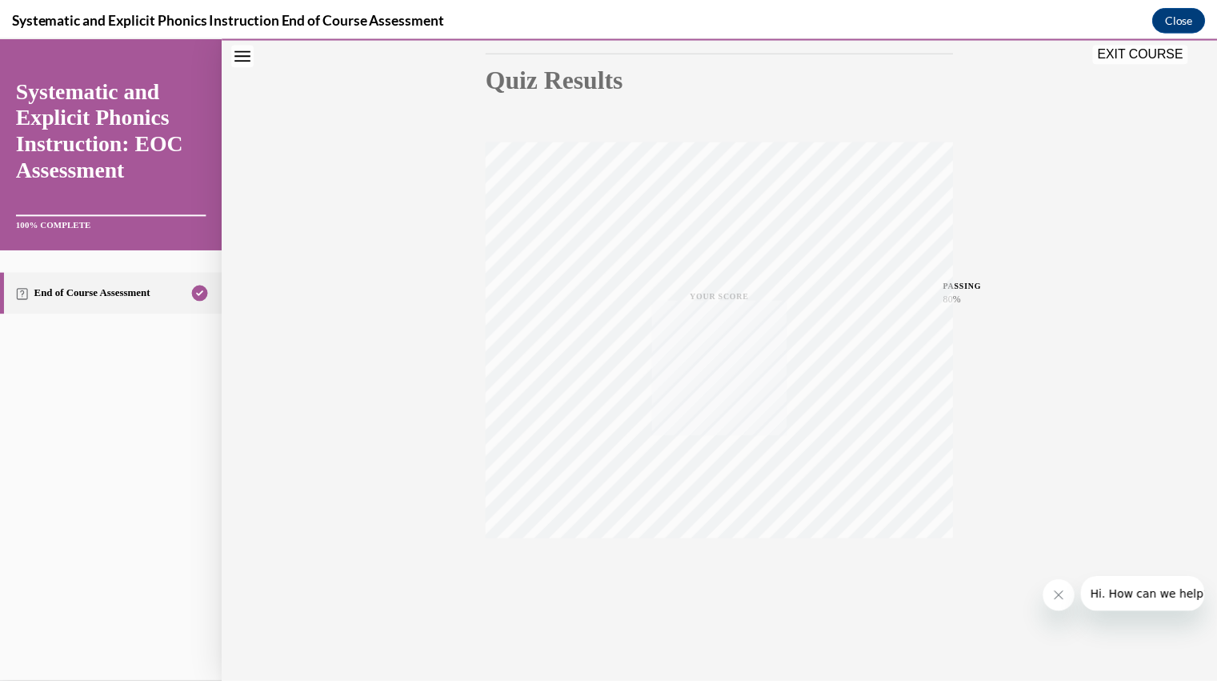
scroll to position [171, 0]
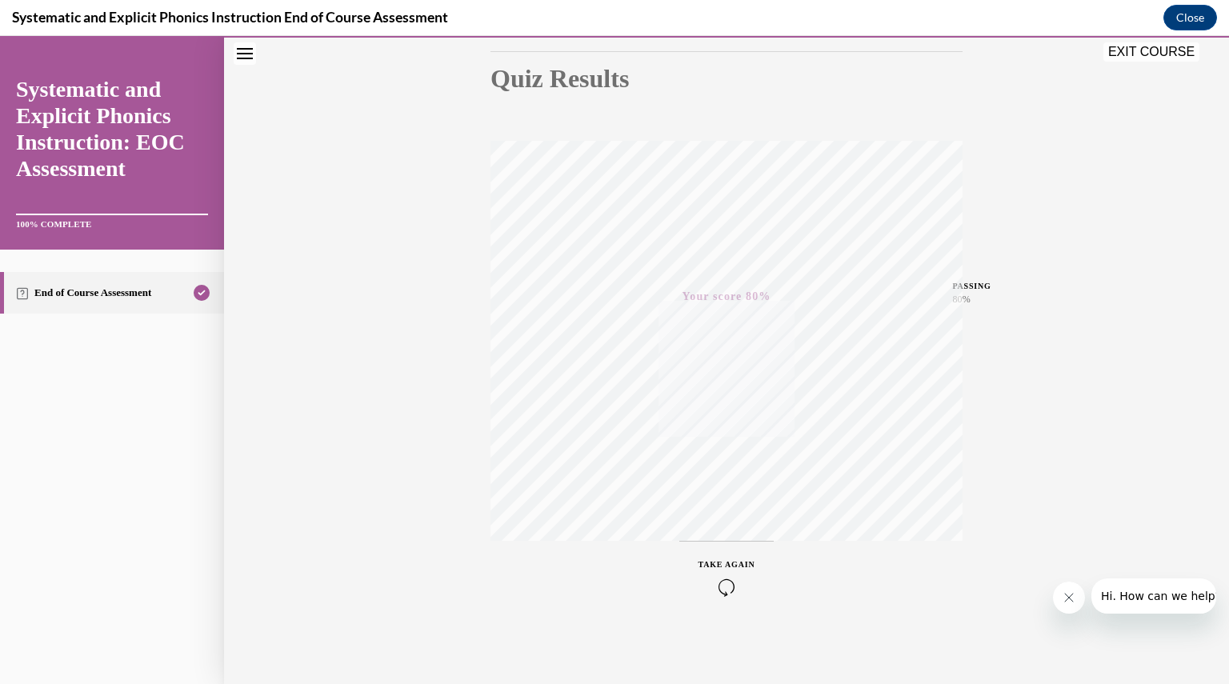
click at [1123, 53] on button "EXIT COURSE" at bounding box center [1151, 51] width 96 height 19
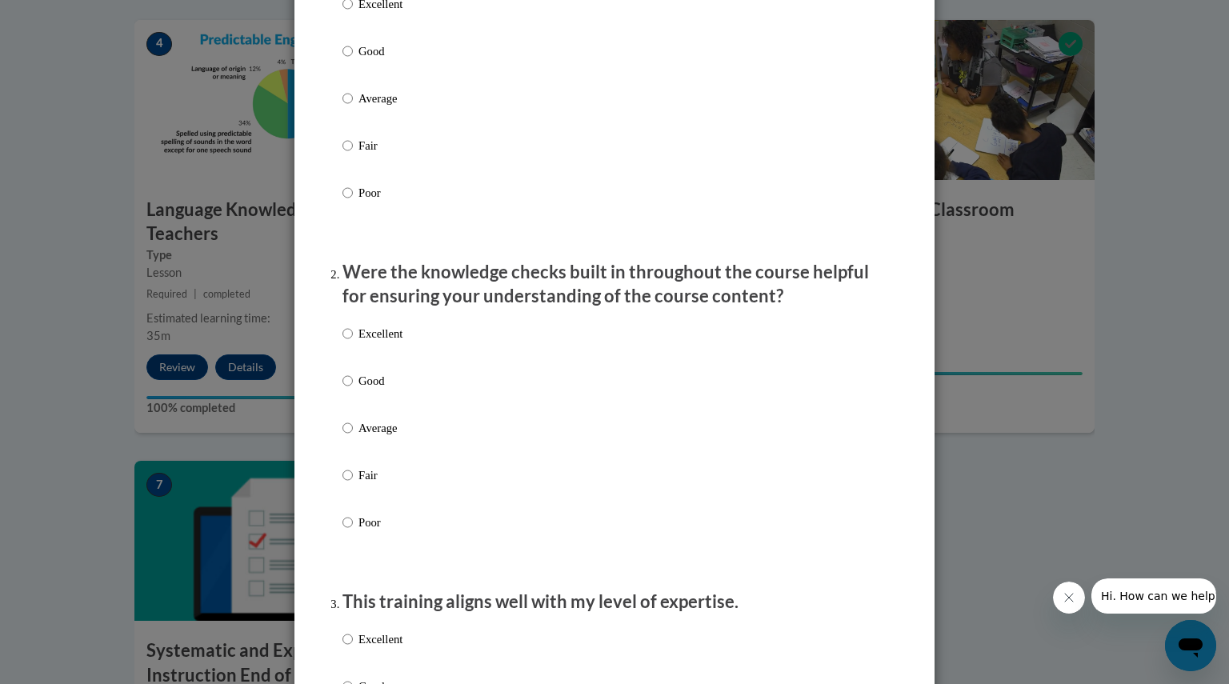
scroll to position [0, 0]
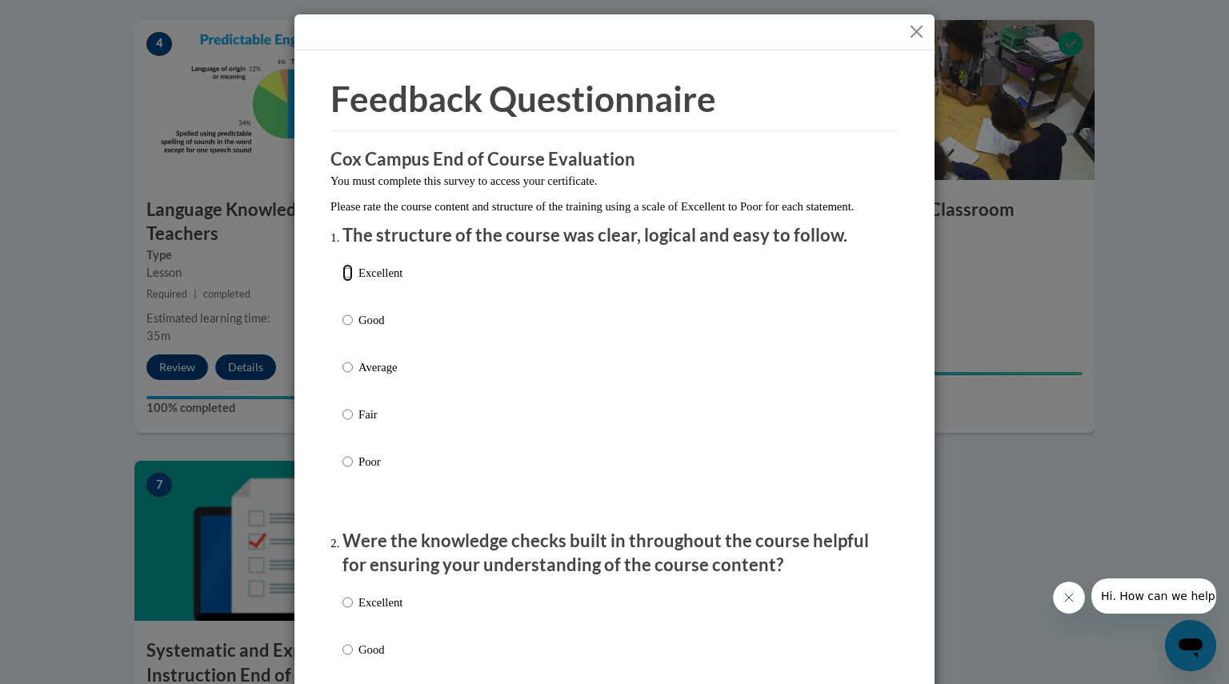
click at [346, 282] on input "Excellent" at bounding box center [347, 273] width 10 height 18
radio input "true"
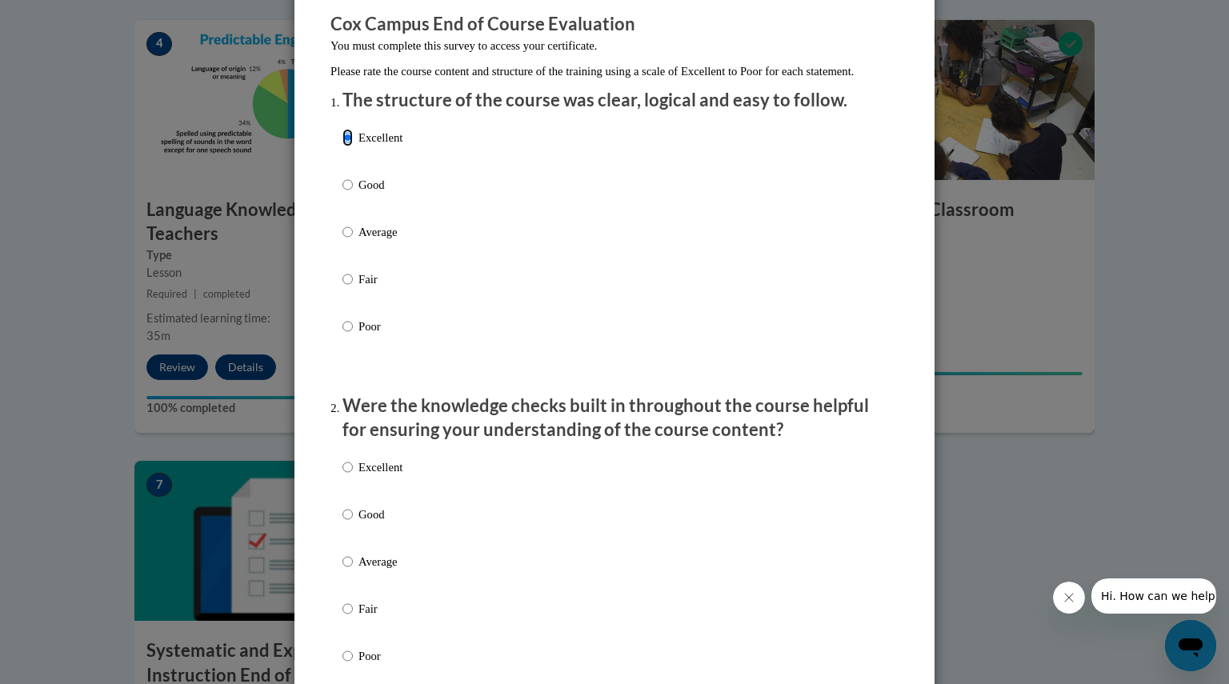
scroll to position [147, 0]
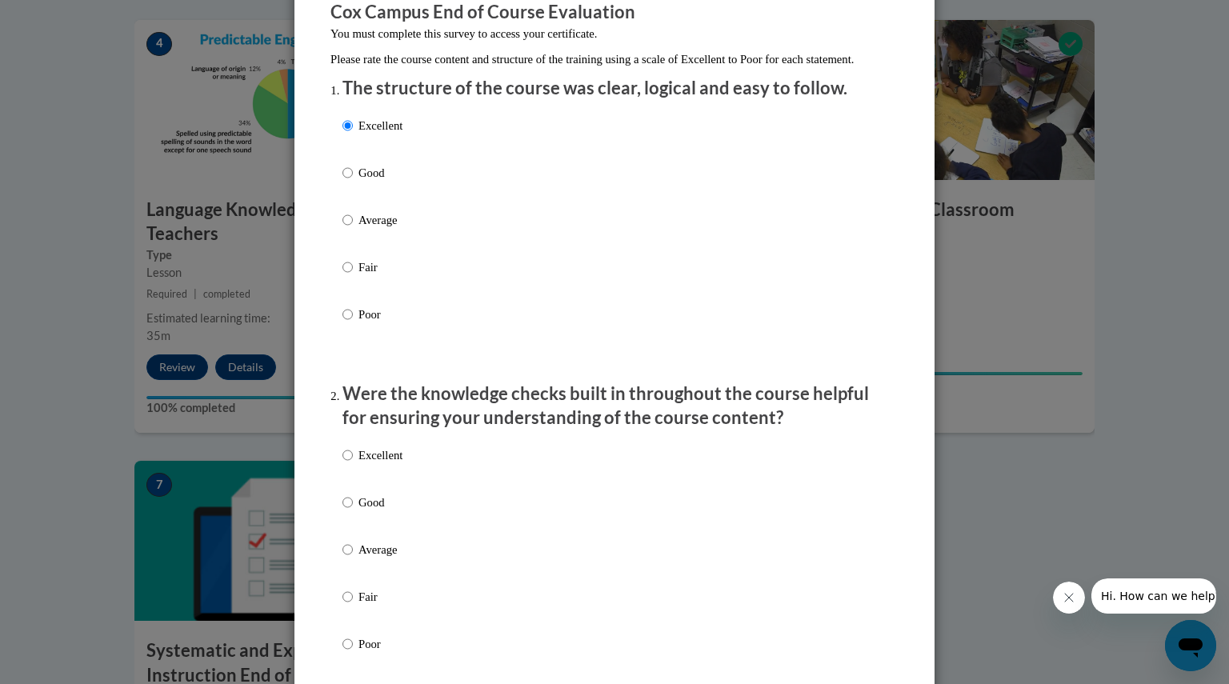
click at [421, 493] on div "Excellent Good Average Fair Poor" at bounding box center [614, 568] width 544 height 261
click at [377, 535] on label "Good" at bounding box center [372, 515] width 60 height 43
click at [353, 511] on input "Good" at bounding box center [347, 503] width 10 height 18
radio input "true"
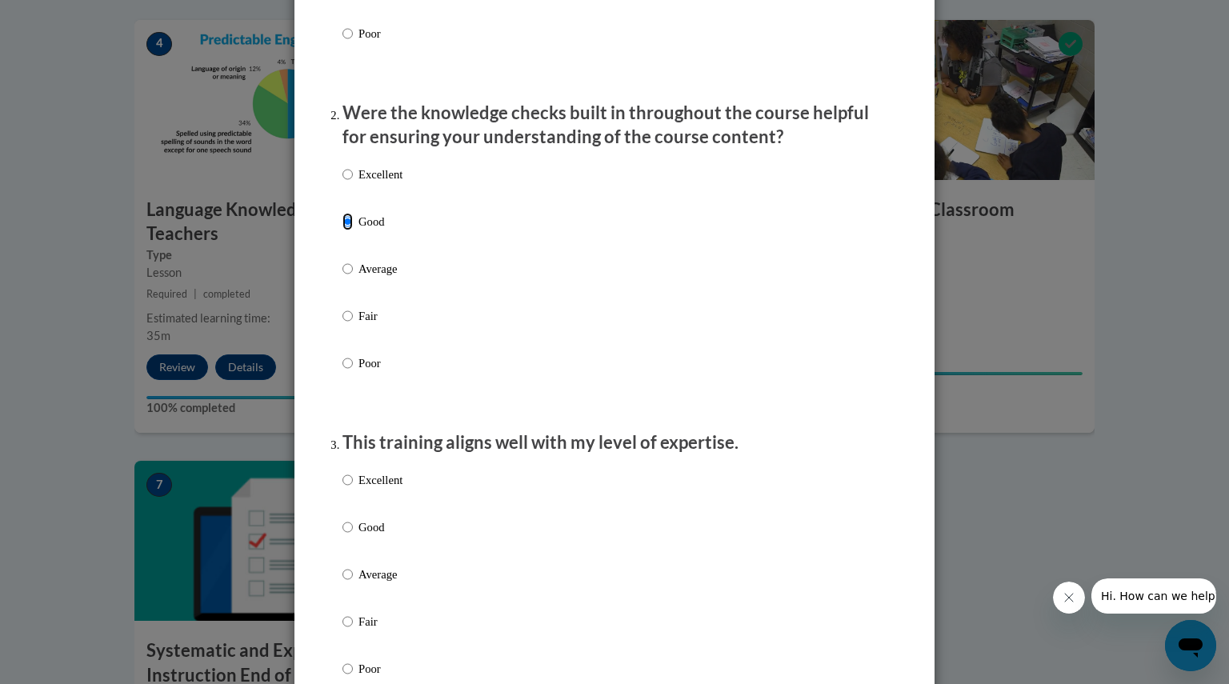
scroll to position [429, 0]
click at [368, 535] on p "Good" at bounding box center [380, 527] width 44 height 18
click at [353, 535] on input "Good" at bounding box center [347, 527] width 10 height 18
radio input "true"
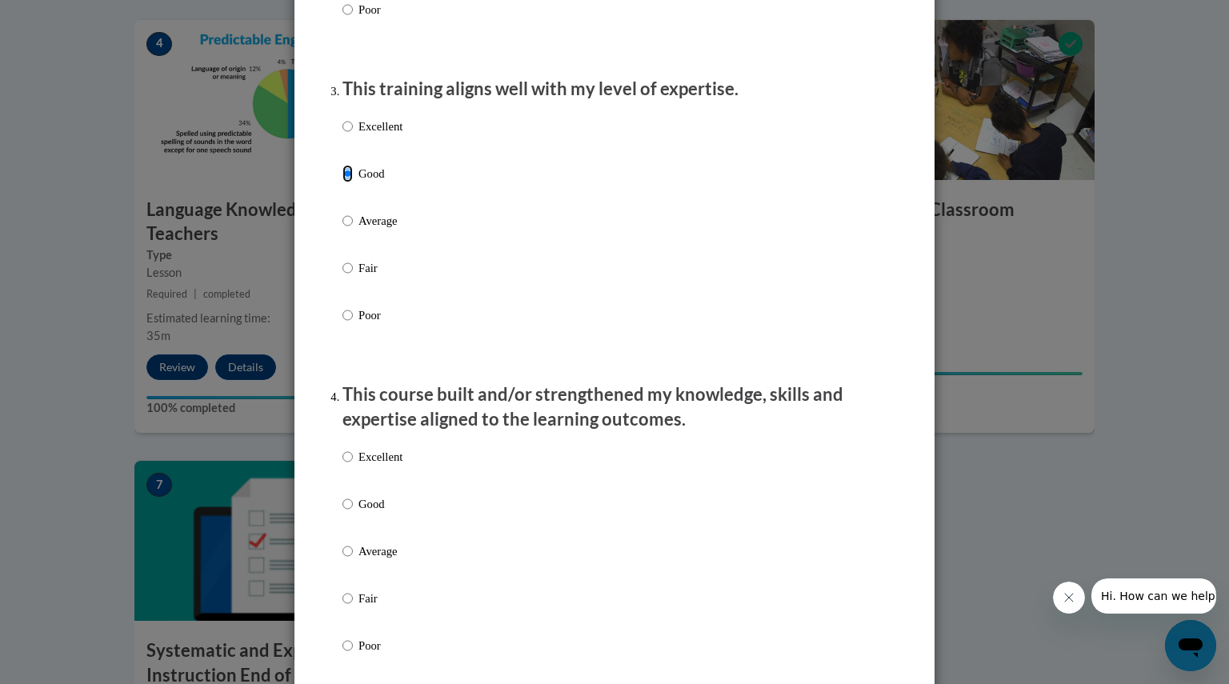
scroll to position [827, 0]
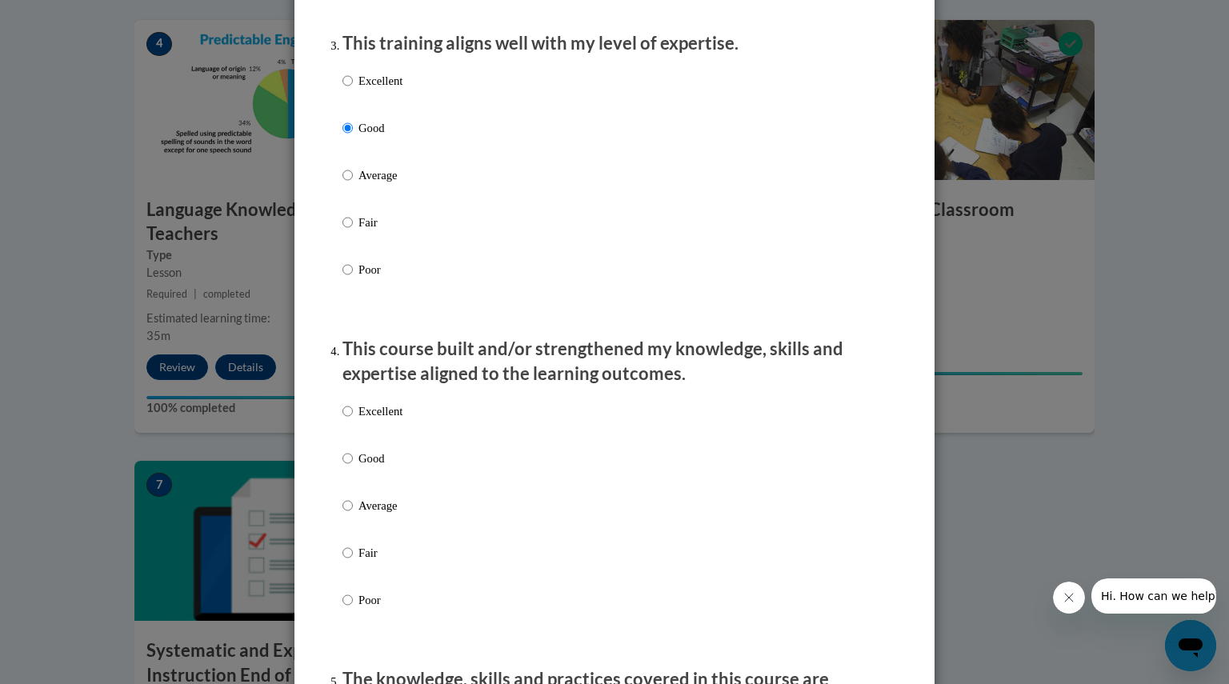
click at [358, 467] on p "Good" at bounding box center [380, 459] width 44 height 18
click at [353, 467] on input "Good" at bounding box center [347, 459] width 10 height 18
radio input "true"
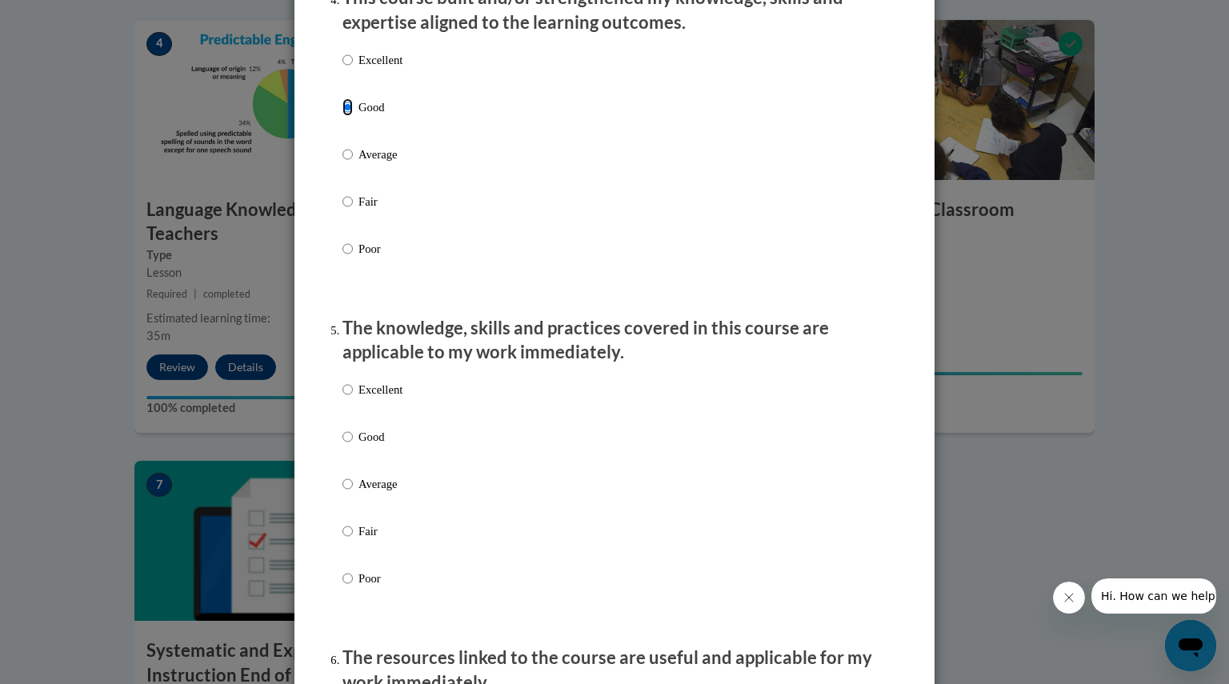
scroll to position [1203, 0]
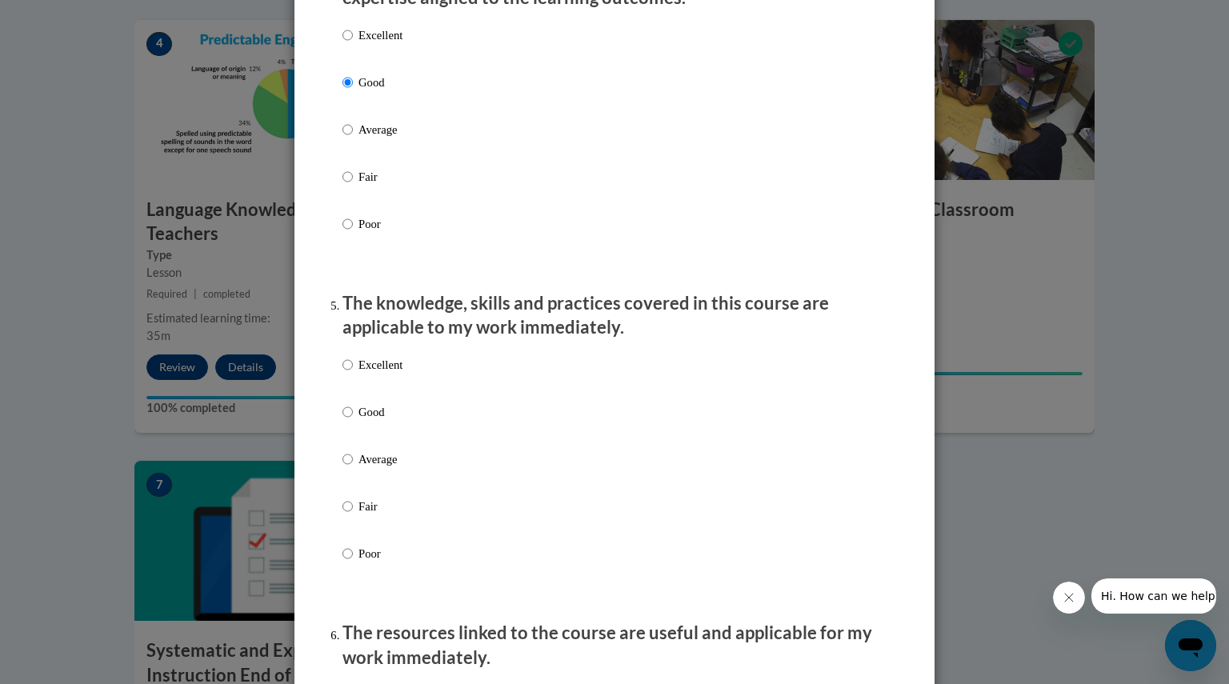
click at [350, 399] on label "Excellent" at bounding box center [372, 377] width 60 height 43
click at [350, 374] on input "Excellent" at bounding box center [347, 365] width 10 height 18
radio input "true"
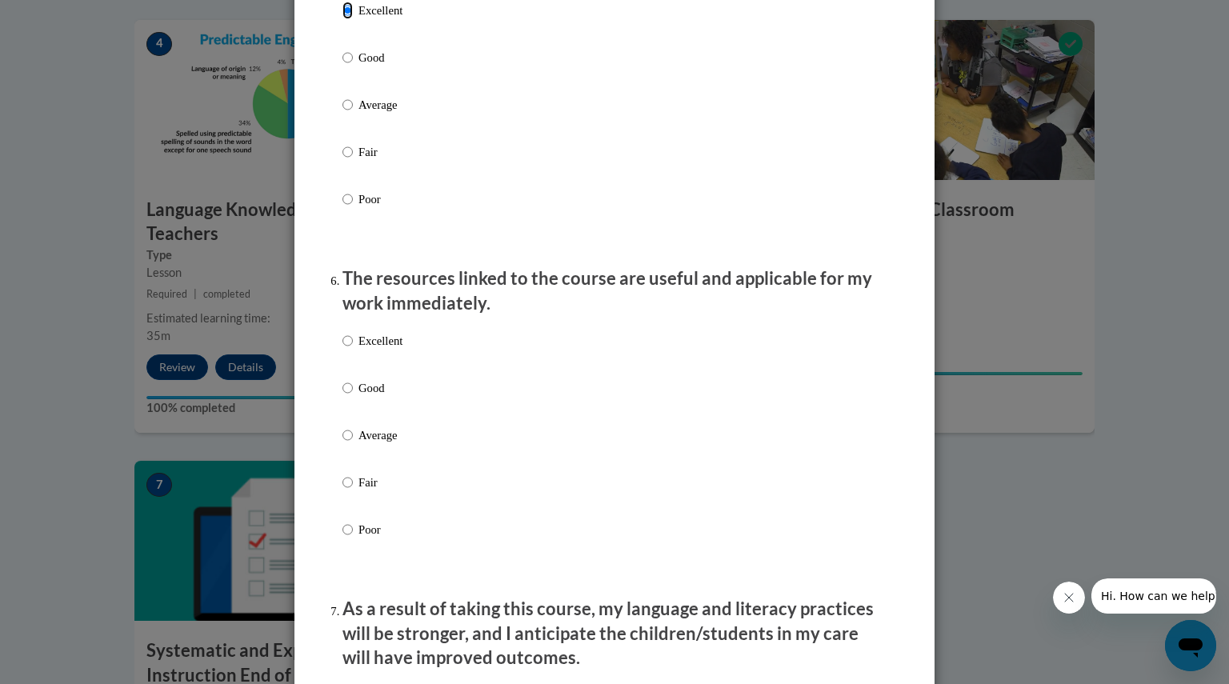
scroll to position [1559, 0]
click at [350, 414] on label "Good" at bounding box center [372, 399] width 60 height 43
click at [350, 396] on input "Good" at bounding box center [347, 387] width 10 height 18
radio input "true"
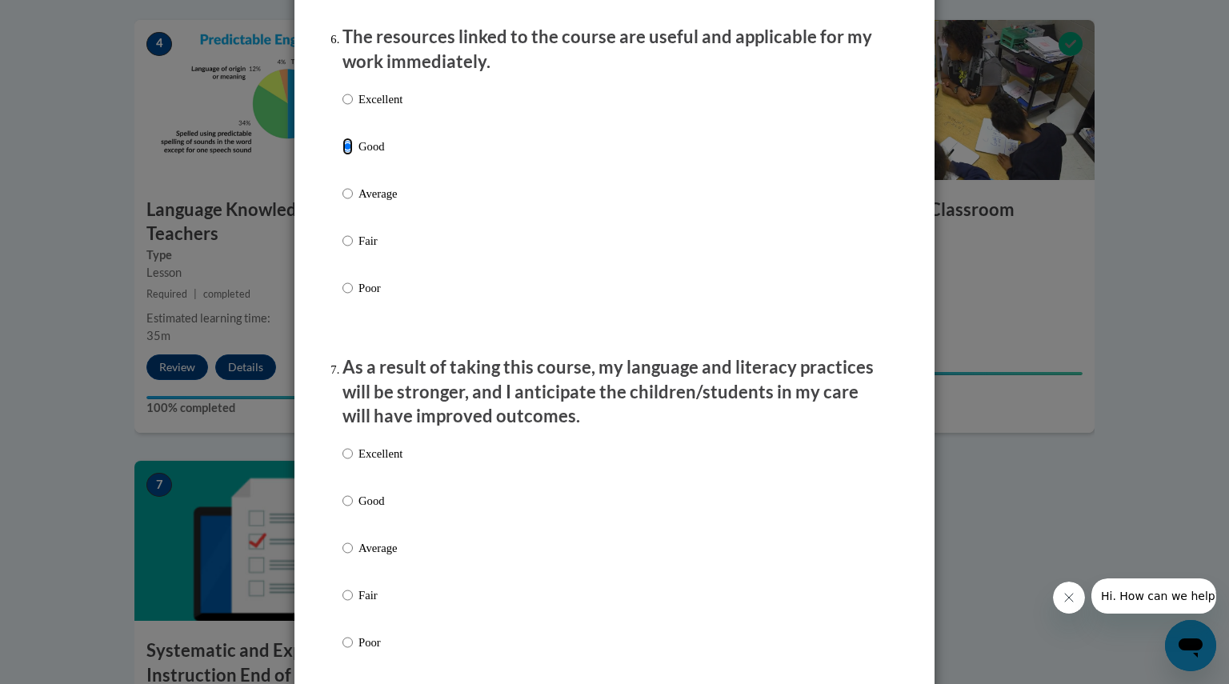
scroll to position [1801, 0]
click at [349, 517] on label "Good" at bounding box center [372, 511] width 60 height 43
click at [349, 508] on input "Good" at bounding box center [347, 499] width 10 height 18
radio input "true"
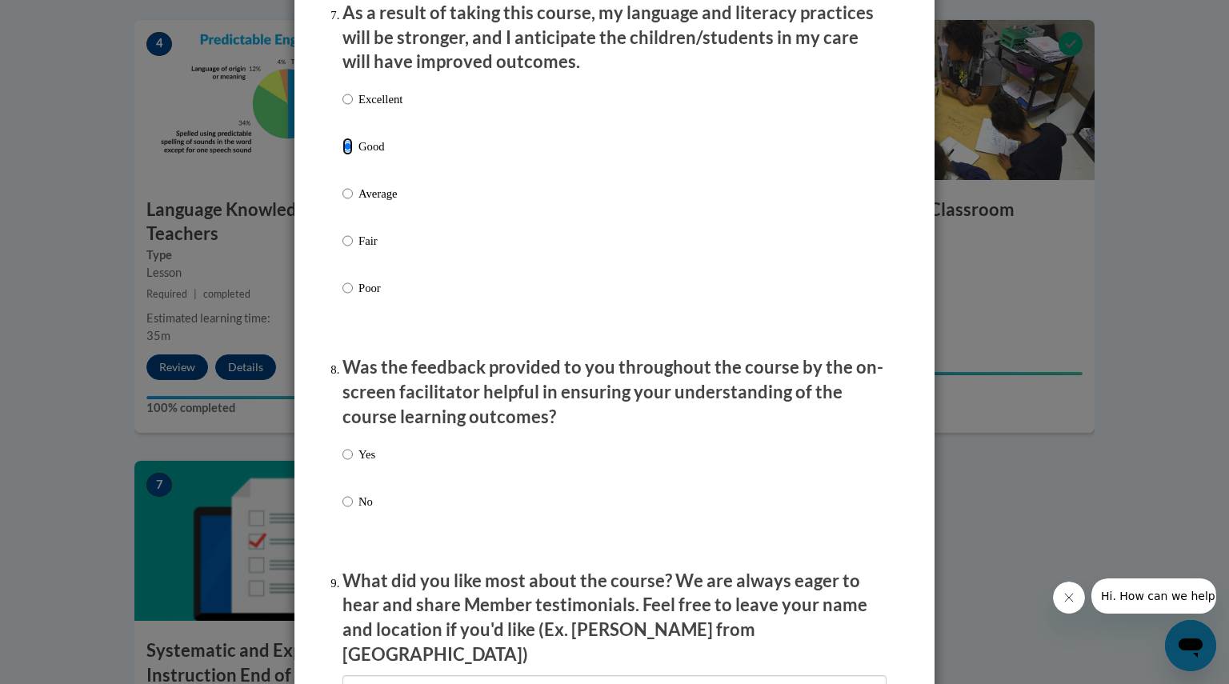
scroll to position [2155, 0]
click at [342, 458] on input "Yes" at bounding box center [347, 454] width 10 height 18
radio input "true"
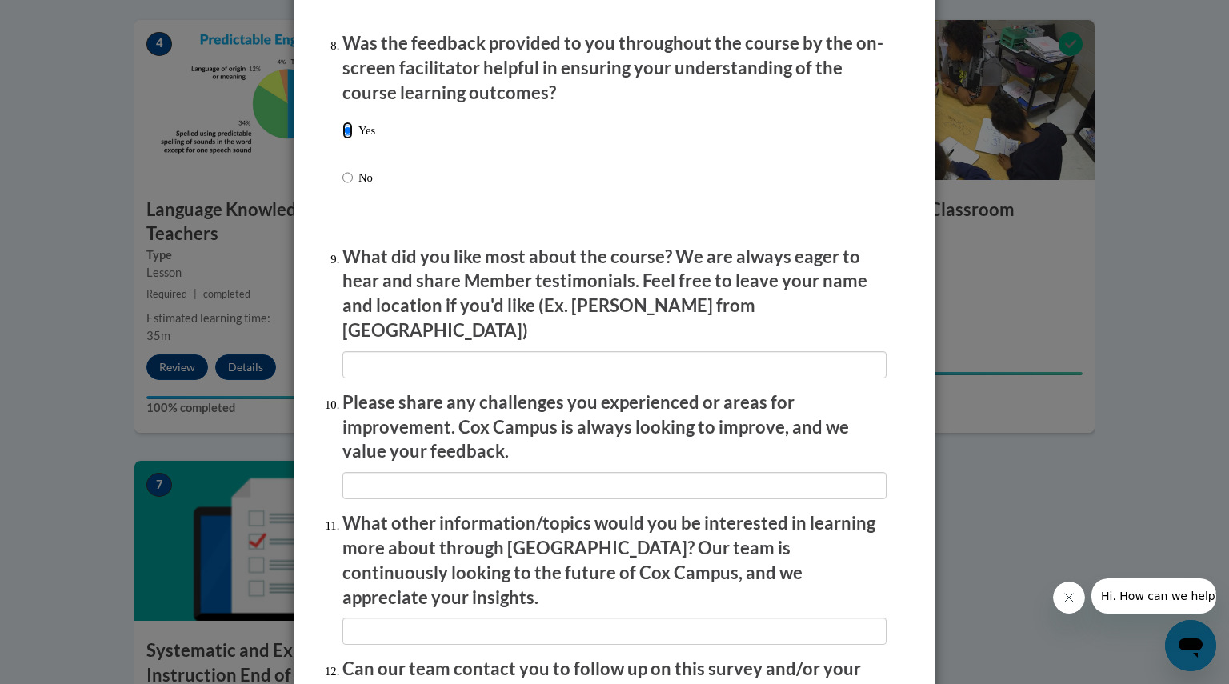
scroll to position [2530, 0]
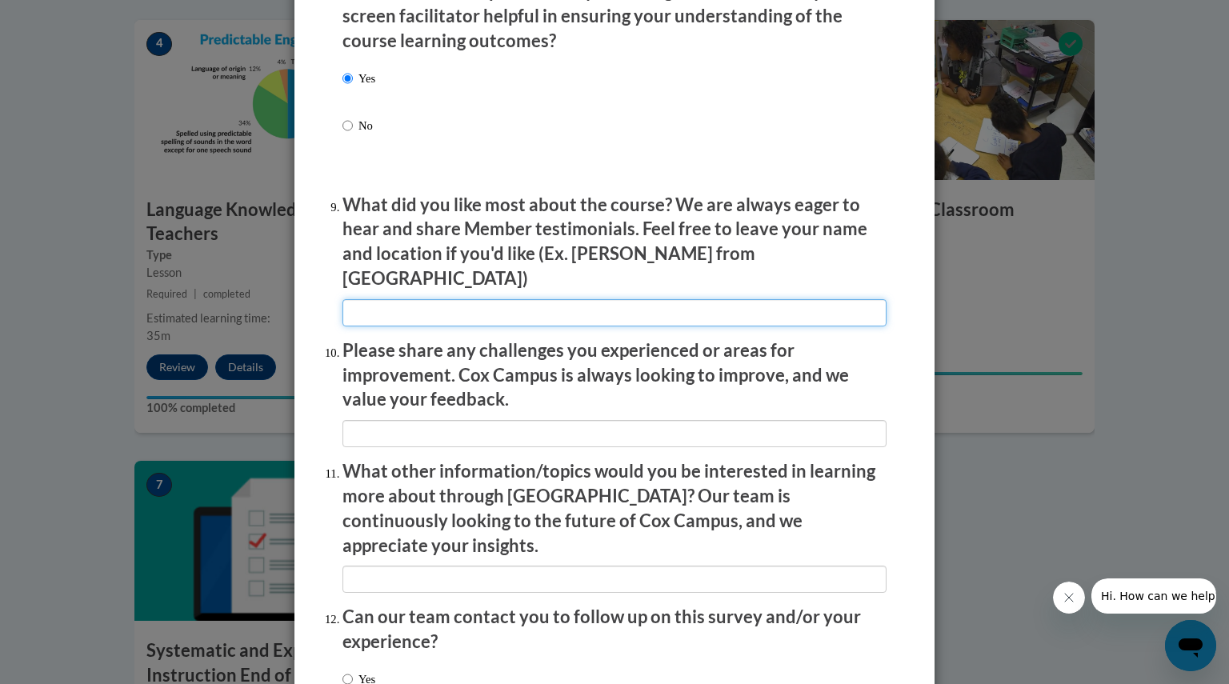
click at [466, 299] on input "textbox" at bounding box center [614, 312] width 544 height 27
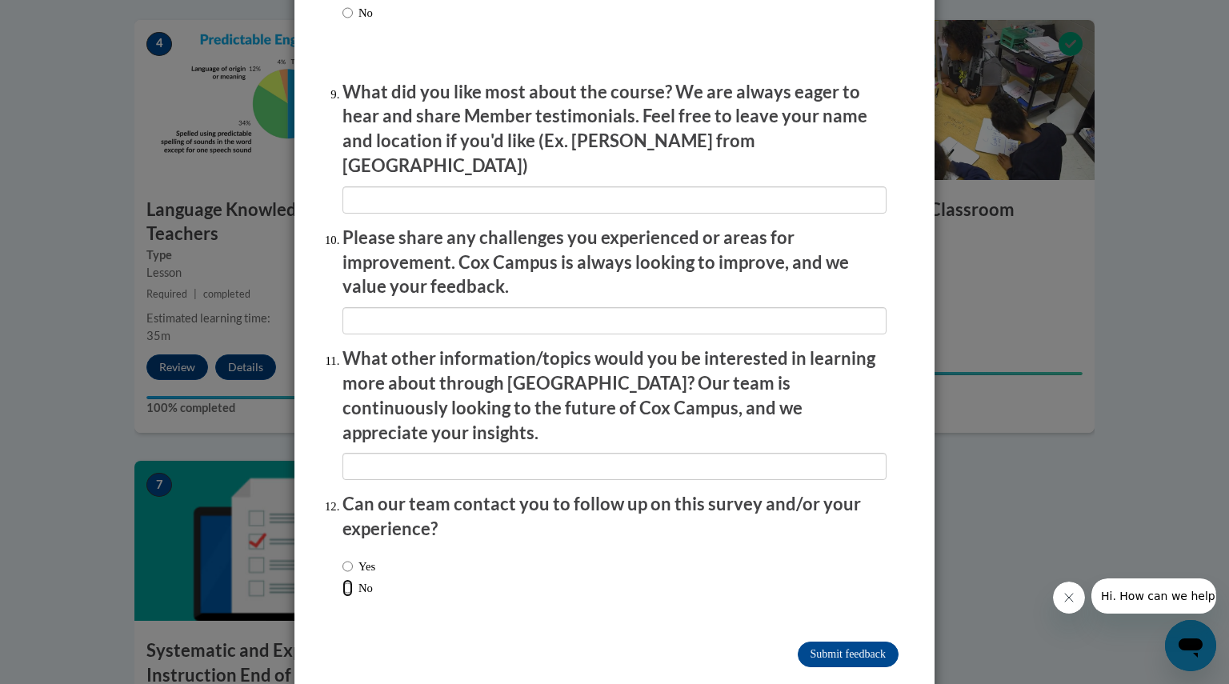
click at [344, 579] on input "No" at bounding box center [347, 588] width 10 height 18
radio input "true"
click at [843, 642] on input "Submit feedback" at bounding box center [848, 655] width 101 height 26
